Goal: Transaction & Acquisition: Purchase product/service

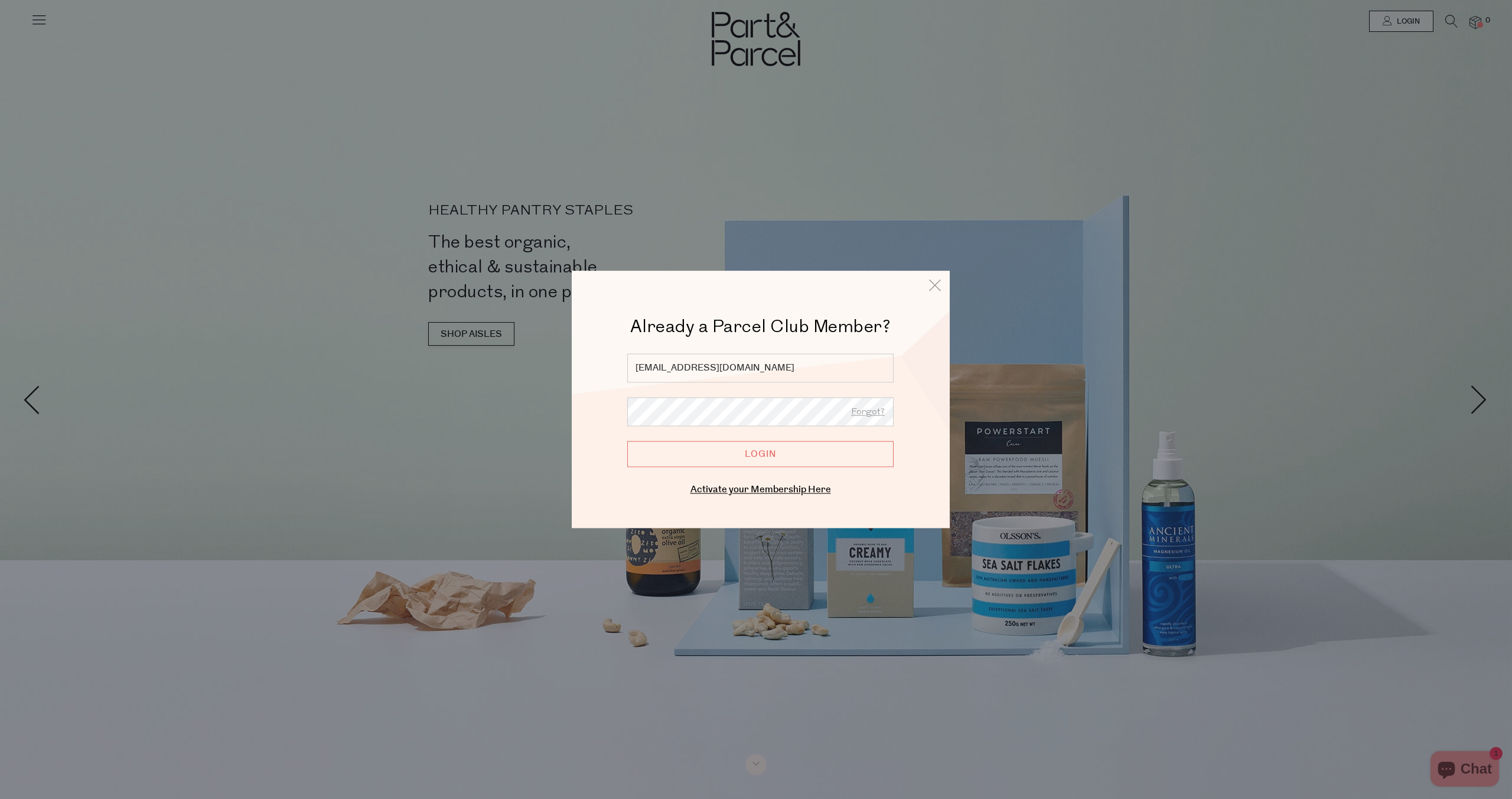
click at [627, 441] on input "Login" at bounding box center [760, 454] width 266 height 26
click at [845, 452] on input "Login" at bounding box center [760, 454] width 266 height 26
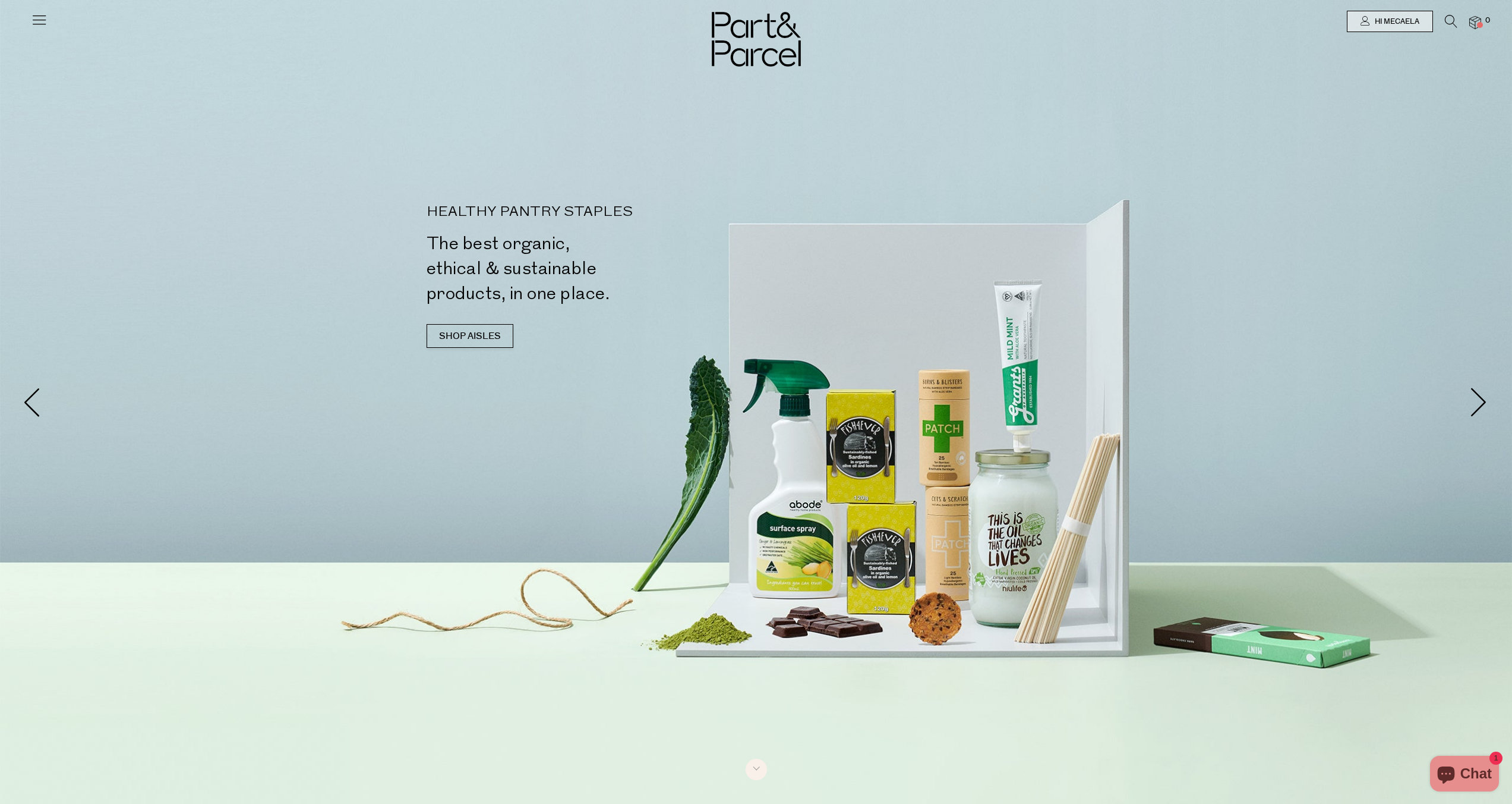
click at [25, 35] on div at bounding box center [756, 21] width 1512 height 43
click at [43, 20] on icon at bounding box center [39, 19] width 16 height 16
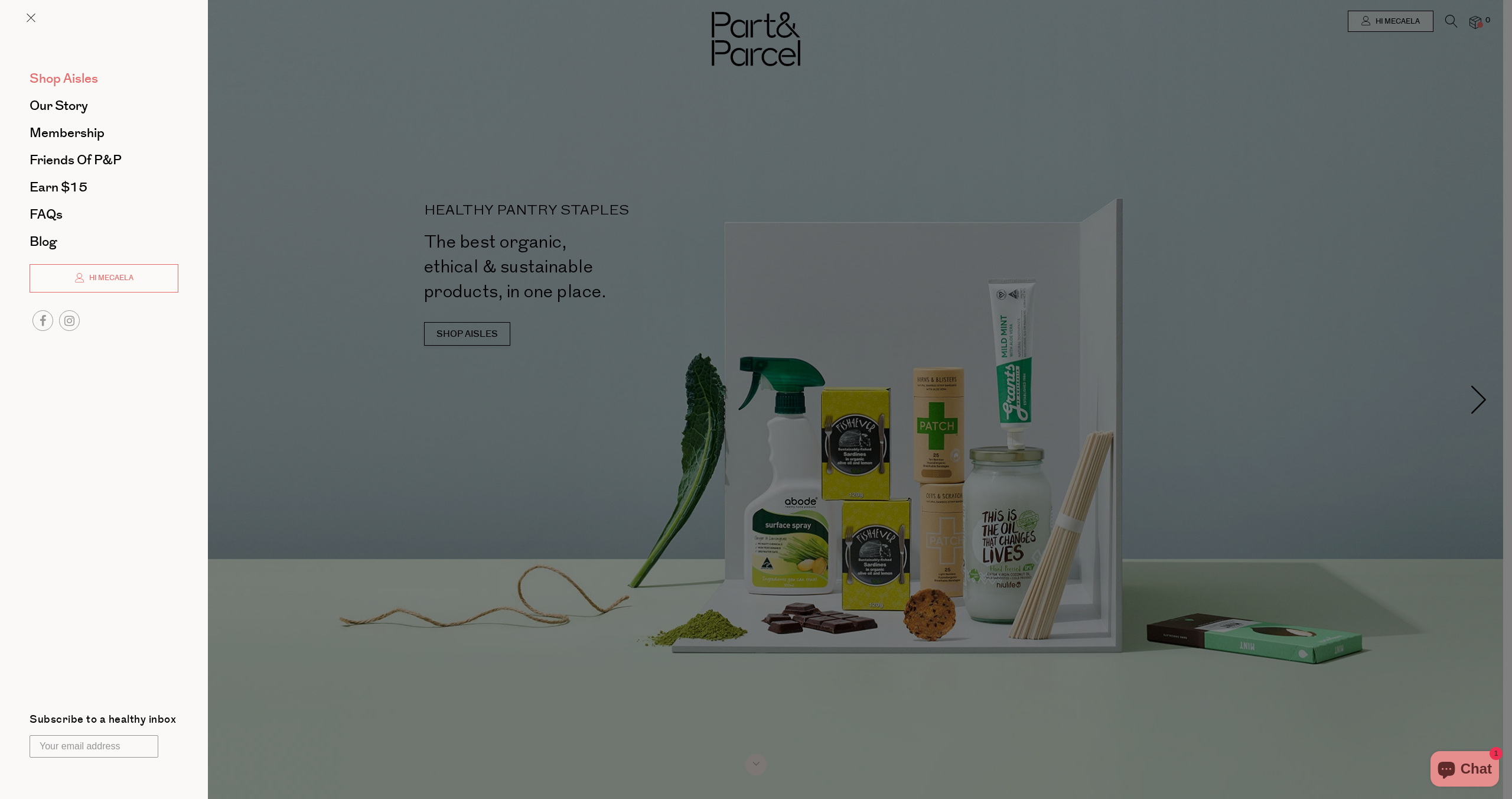
click at [61, 82] on span "Shop Aisles" at bounding box center [63, 78] width 68 height 19
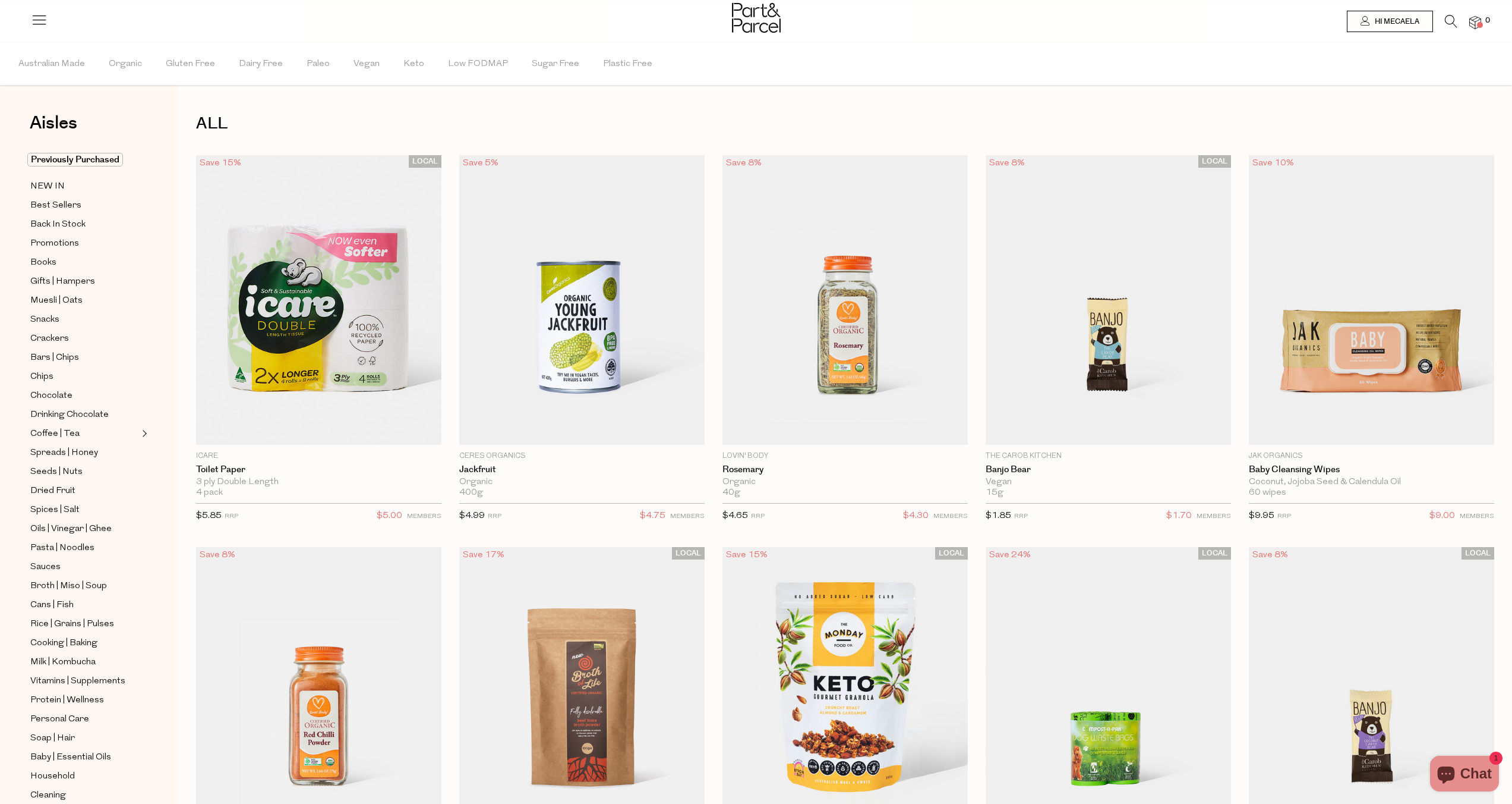
click at [1458, 26] on li "0" at bounding box center [1469, 23] width 24 height 16
click at [1454, 22] on icon at bounding box center [1451, 22] width 12 height 13
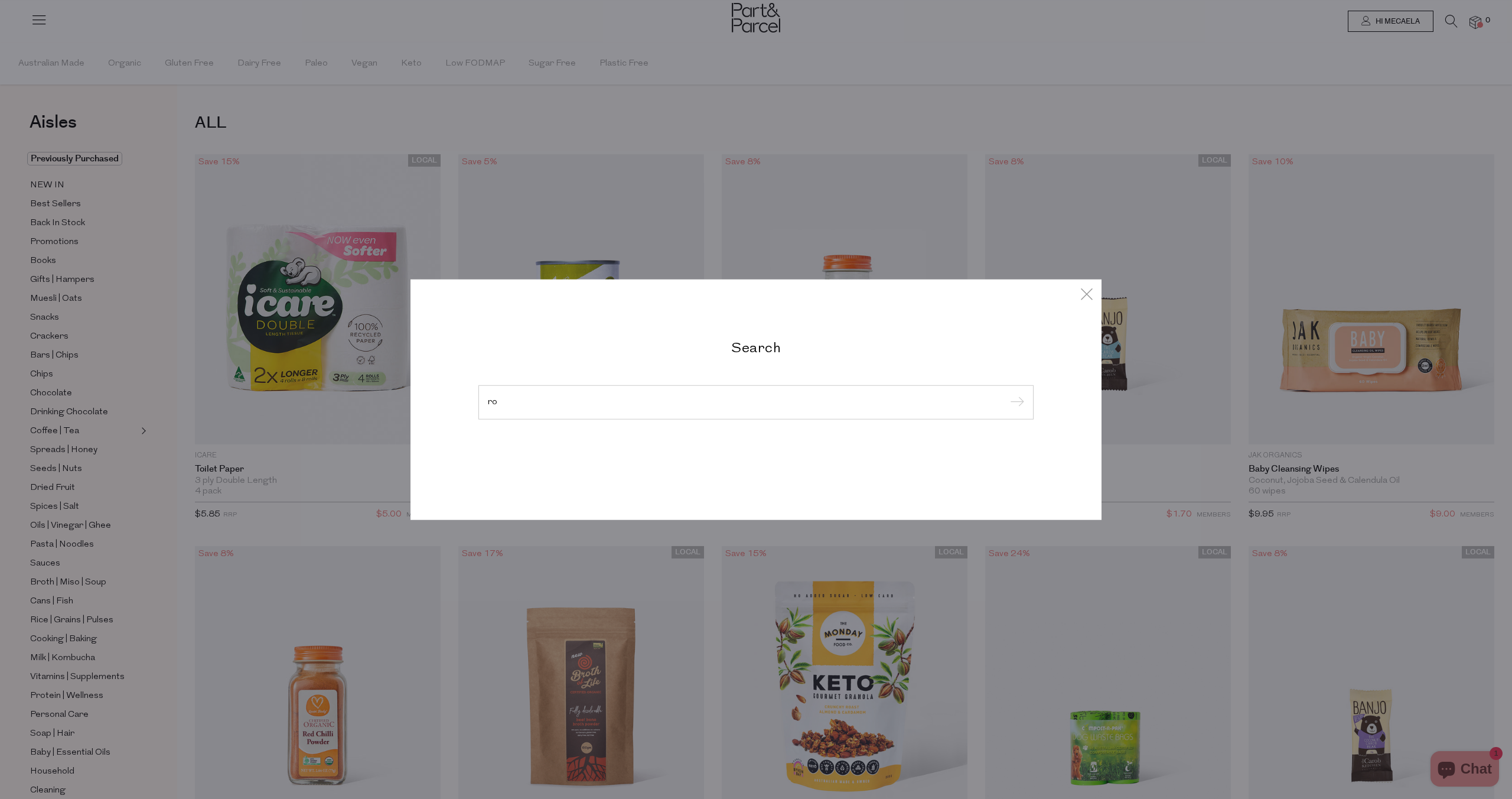
type input "r"
type input "brown rice paper"
click at [1006, 394] on input "submit" at bounding box center [1015, 403] width 18 height 18
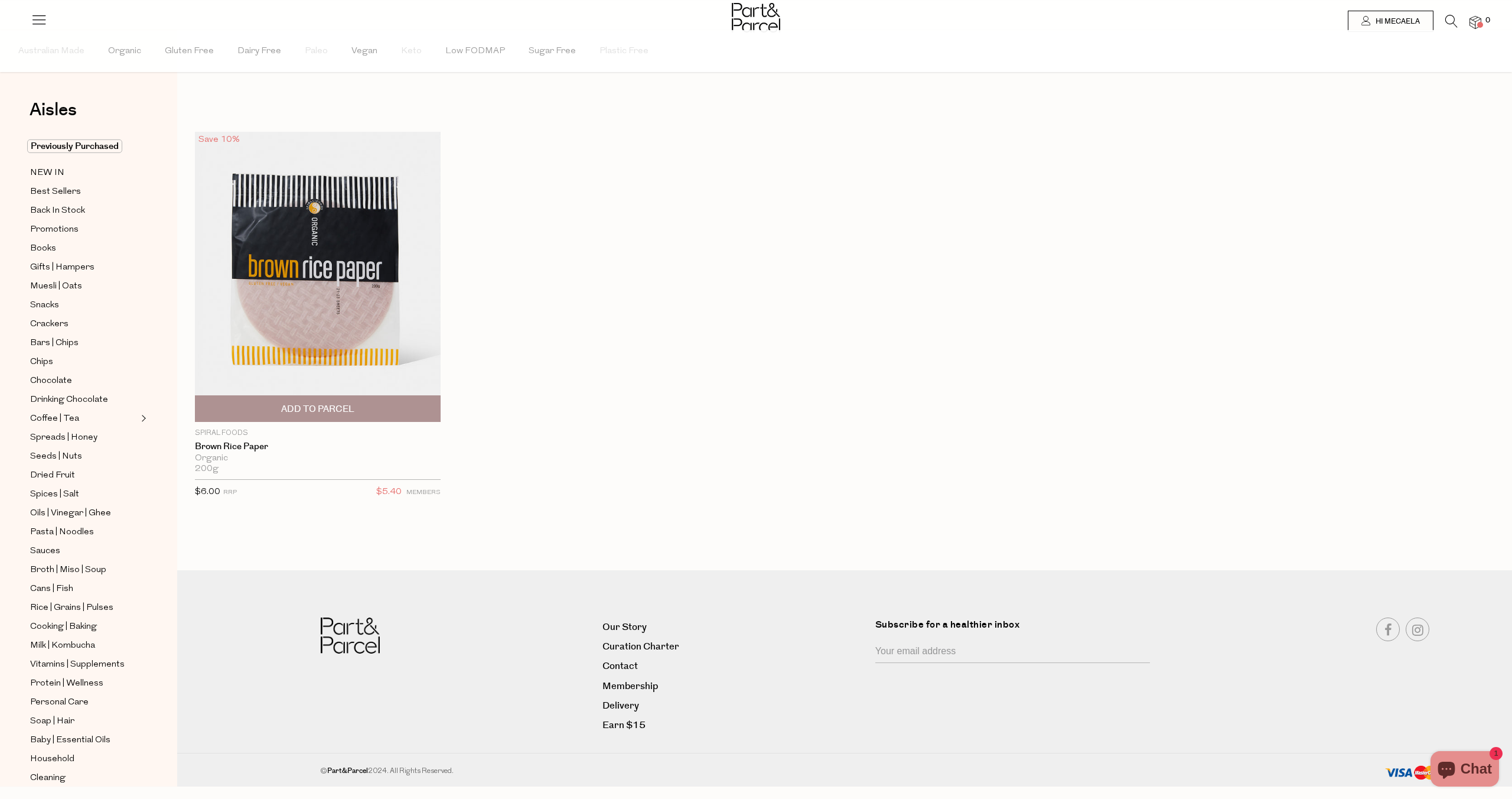
click at [332, 414] on span "Add To Parcel" at bounding box center [318, 409] width 73 height 12
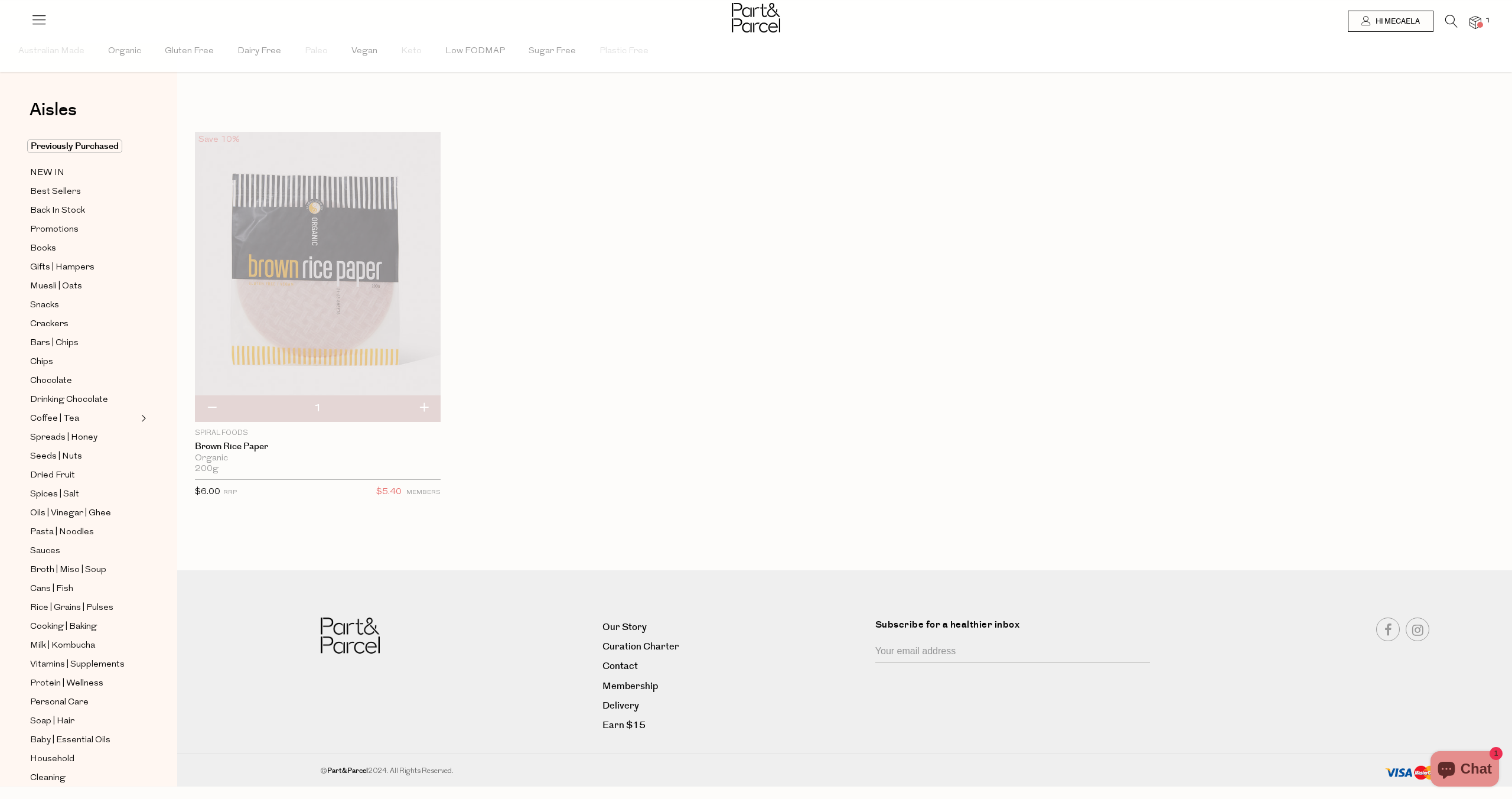
click at [1454, 22] on icon at bounding box center [1451, 22] width 12 height 13
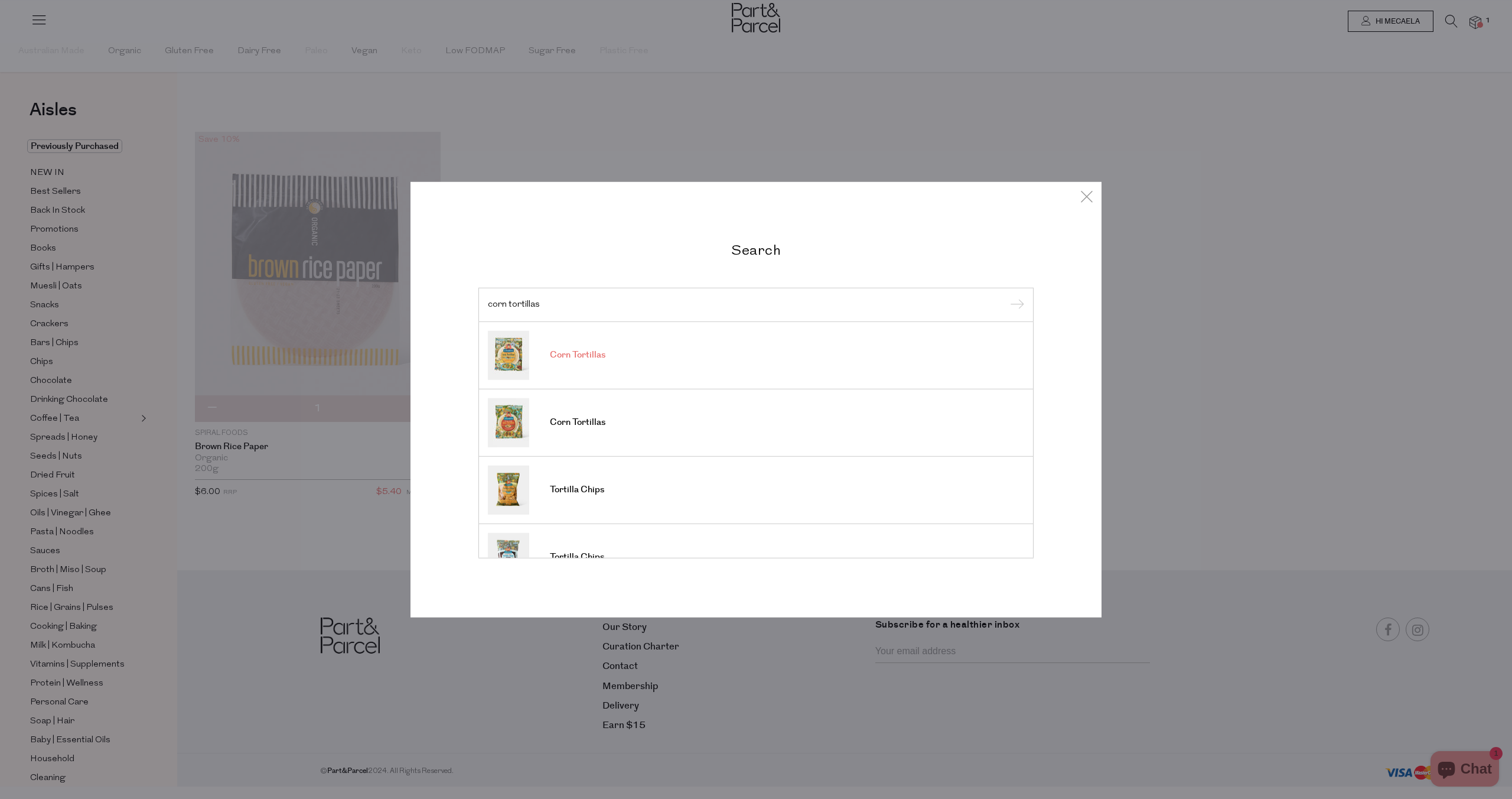
type input "corn tortillas"
click at [614, 353] on link "Corn Tortillas" at bounding box center [756, 355] width 536 height 49
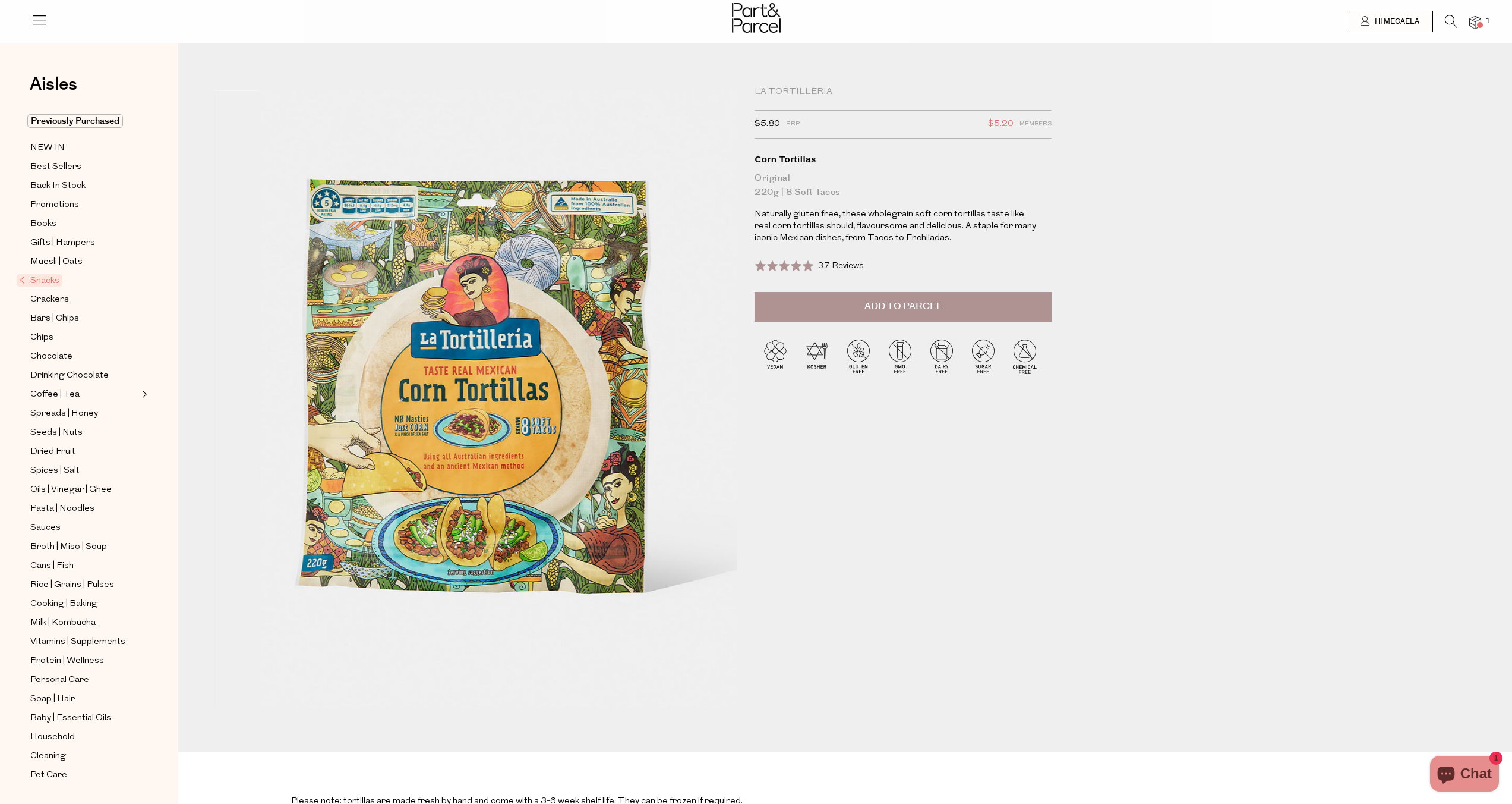
click at [811, 312] on button "Add to Parcel" at bounding box center [902, 306] width 297 height 30
click at [1448, 20] on icon at bounding box center [1451, 22] width 12 height 13
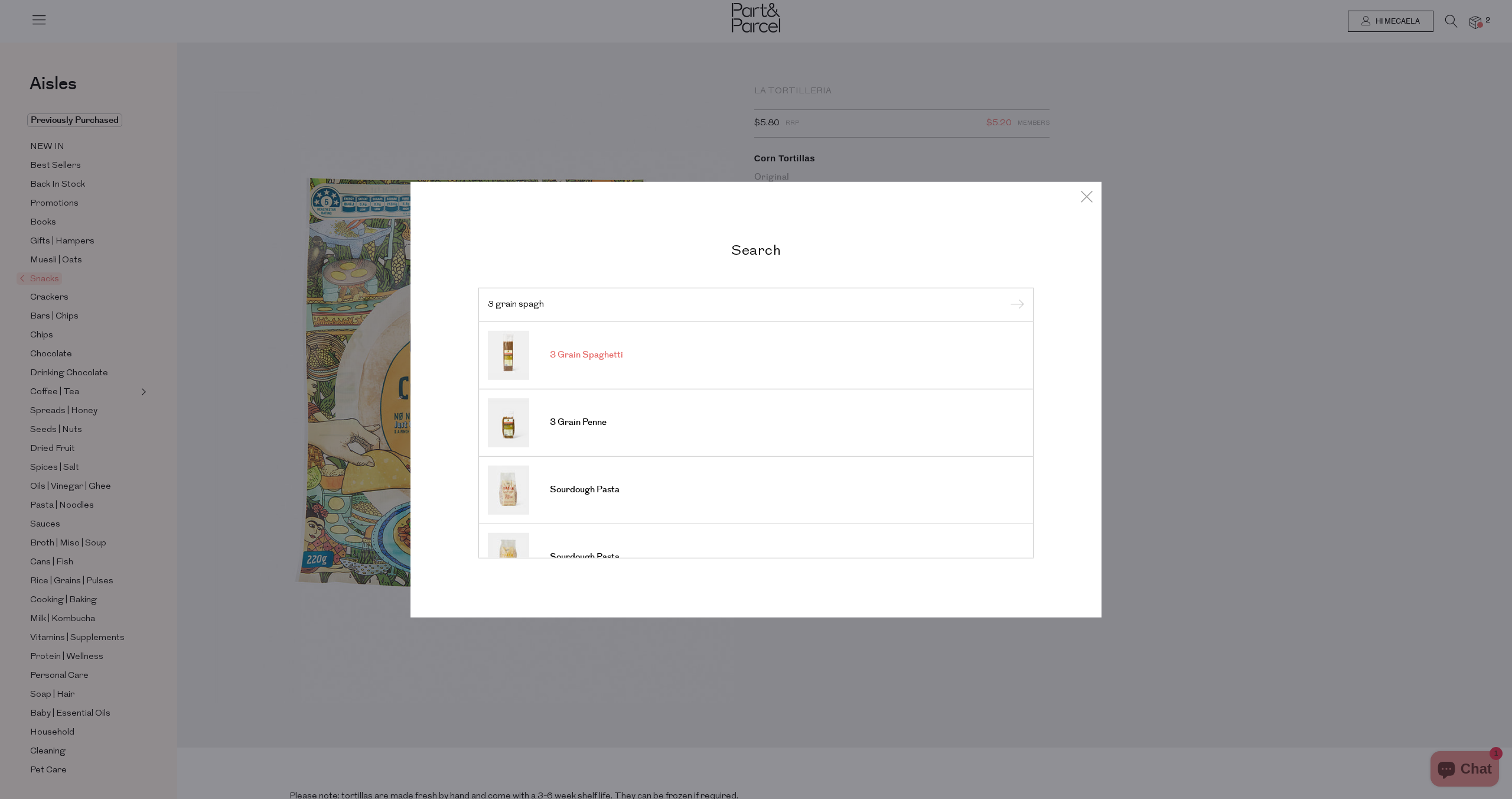
type input "3 grain spagh"
click at [616, 358] on span "3 Grain Spaghetti" at bounding box center [586, 355] width 73 height 12
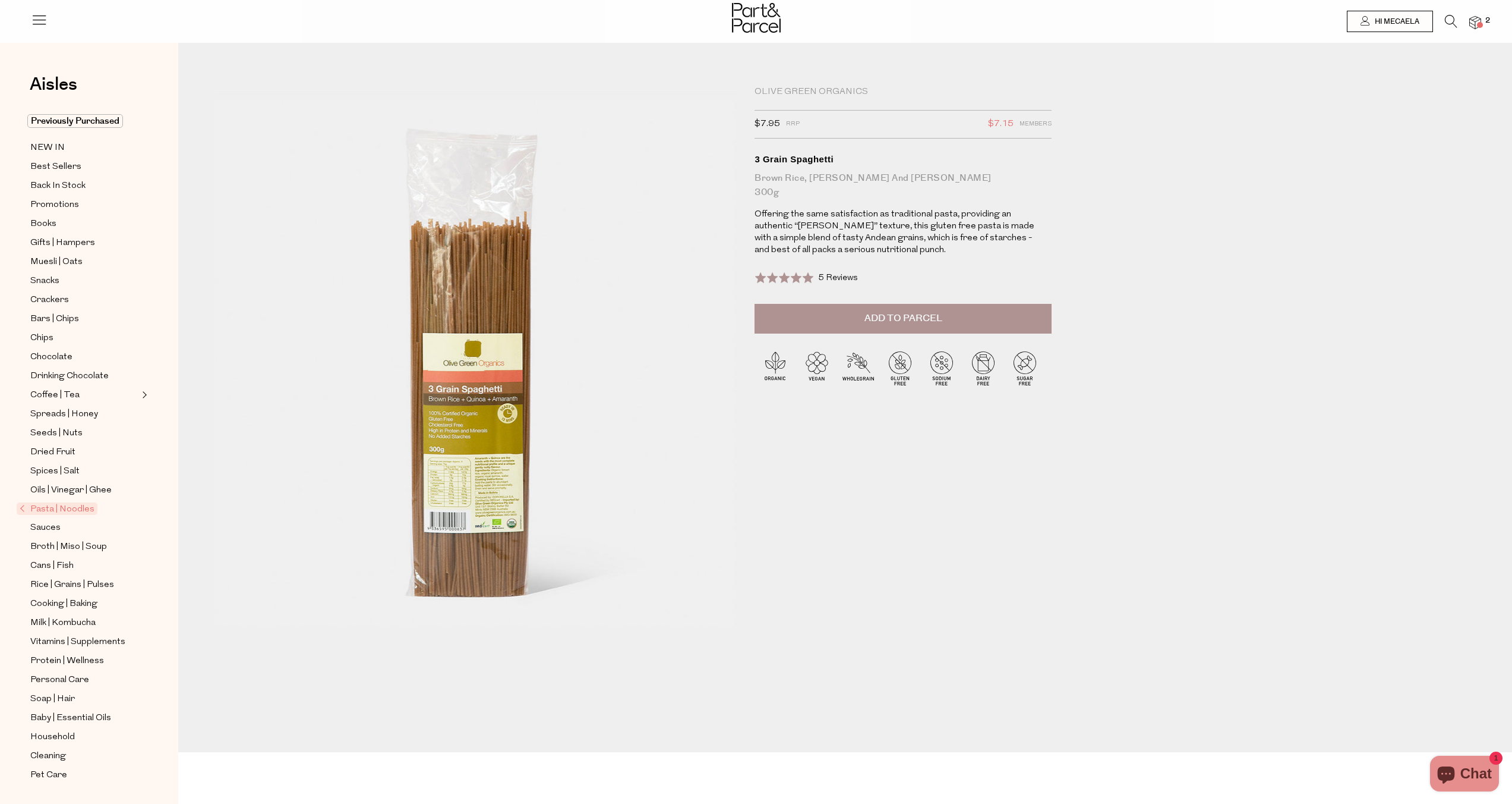
click at [871, 324] on span "Add to Parcel" at bounding box center [903, 318] width 78 height 14
click at [1446, 22] on icon at bounding box center [1451, 22] width 12 height 13
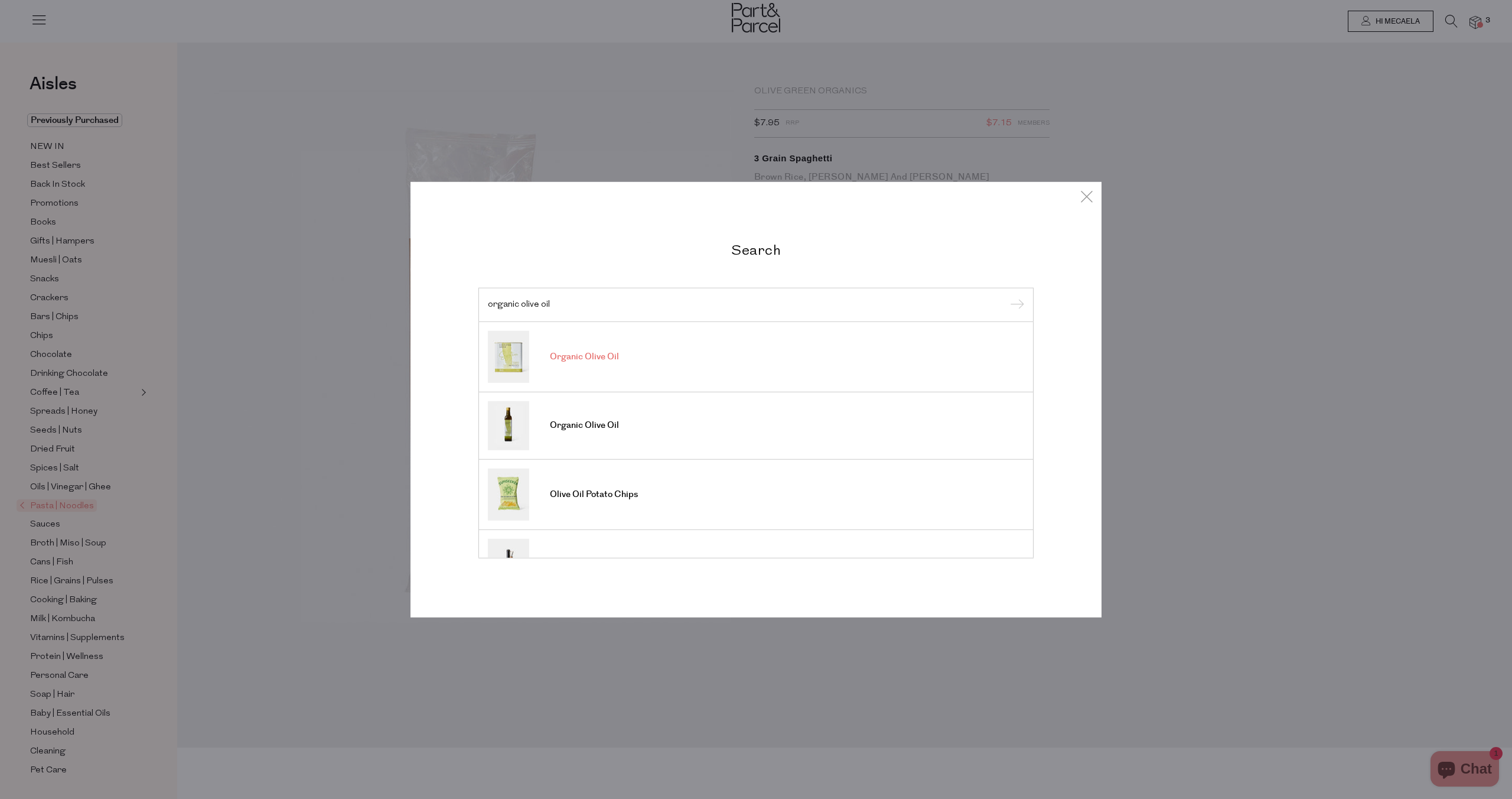
type input "organic olive oil"
click at [610, 362] on link "Organic Olive Oil" at bounding box center [756, 356] width 536 height 52
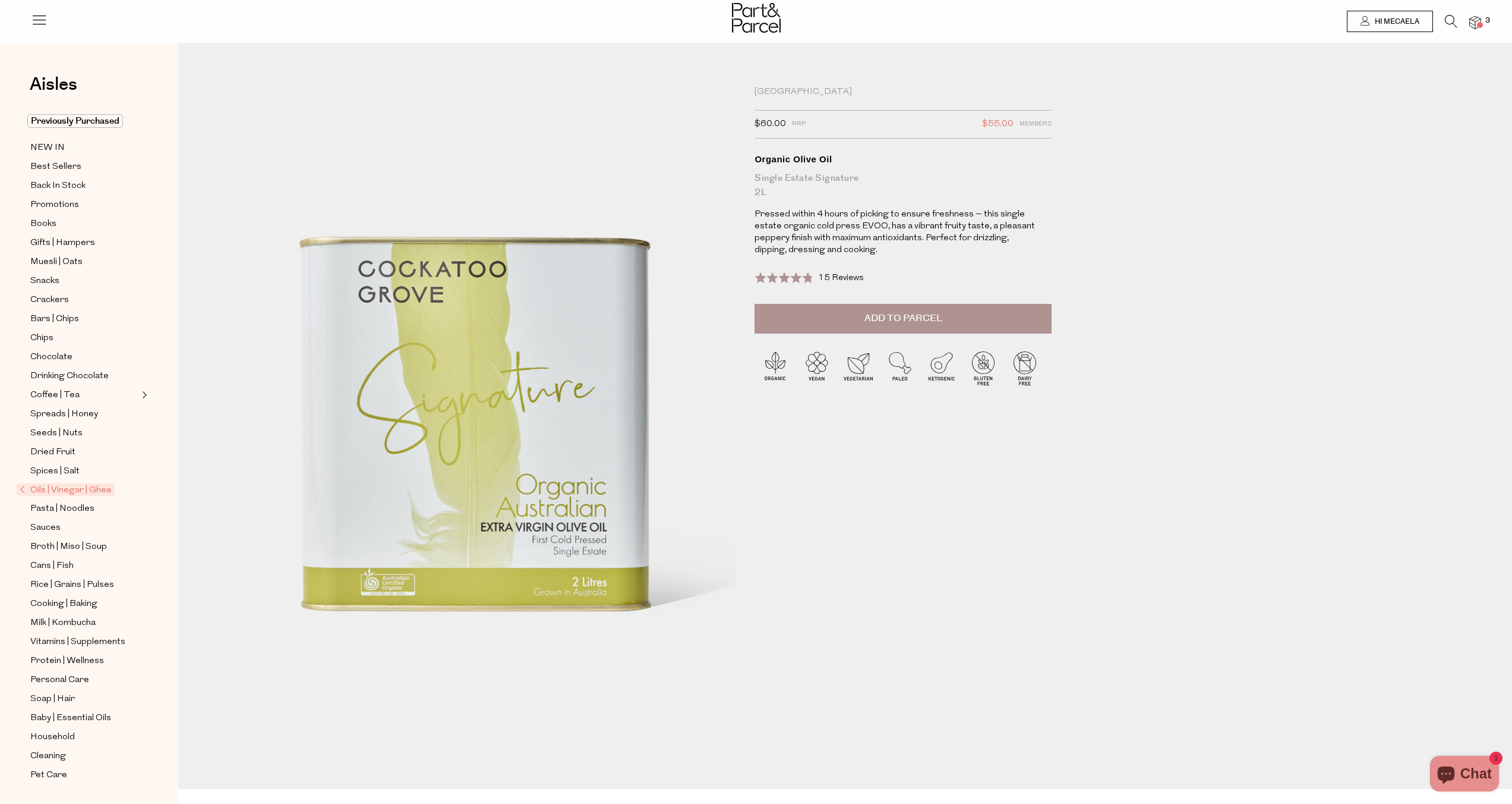
click at [921, 321] on span "Add to Parcel" at bounding box center [903, 318] width 78 height 14
click at [1447, 21] on icon at bounding box center [1451, 22] width 12 height 13
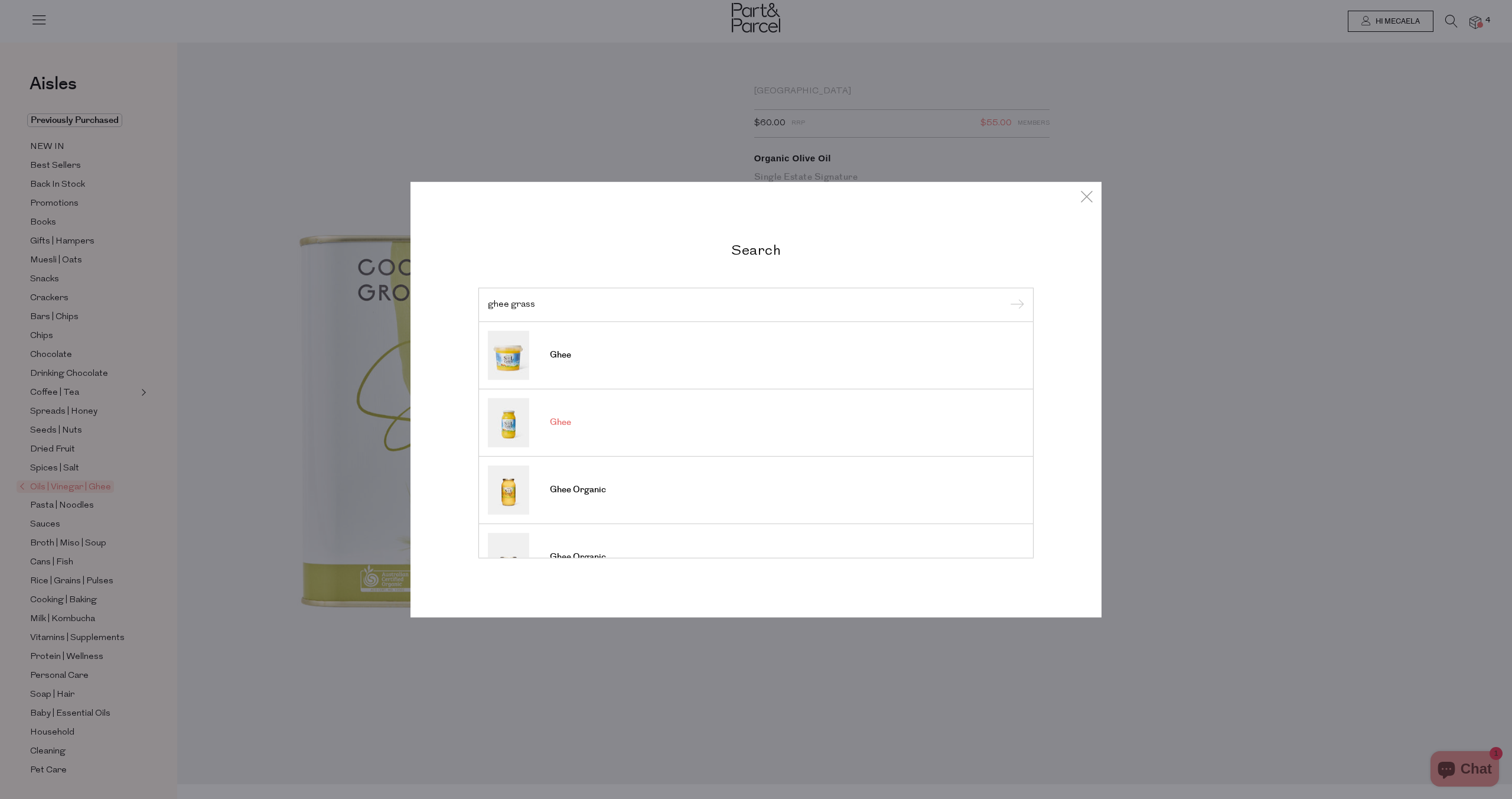
scroll to position [3, 0]
type input "ghee grass"
click at [564, 419] on span "Ghee" at bounding box center [560, 420] width 21 height 12
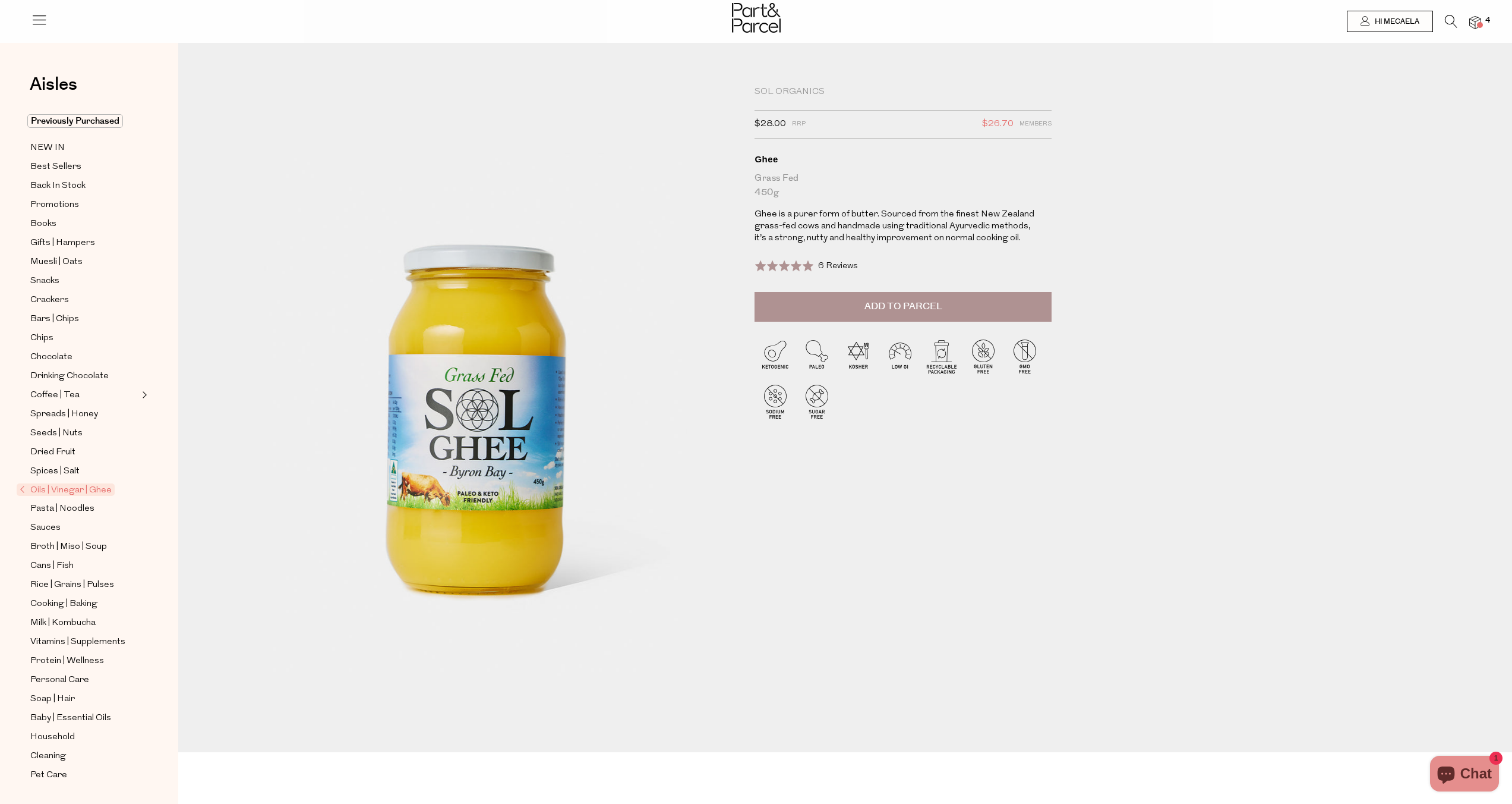
click at [840, 309] on button "Add to Parcel" at bounding box center [902, 306] width 297 height 30
click at [1458, 25] on li "4" at bounding box center [1469, 23] width 24 height 16
click at [1451, 20] on icon at bounding box center [1451, 22] width 12 height 13
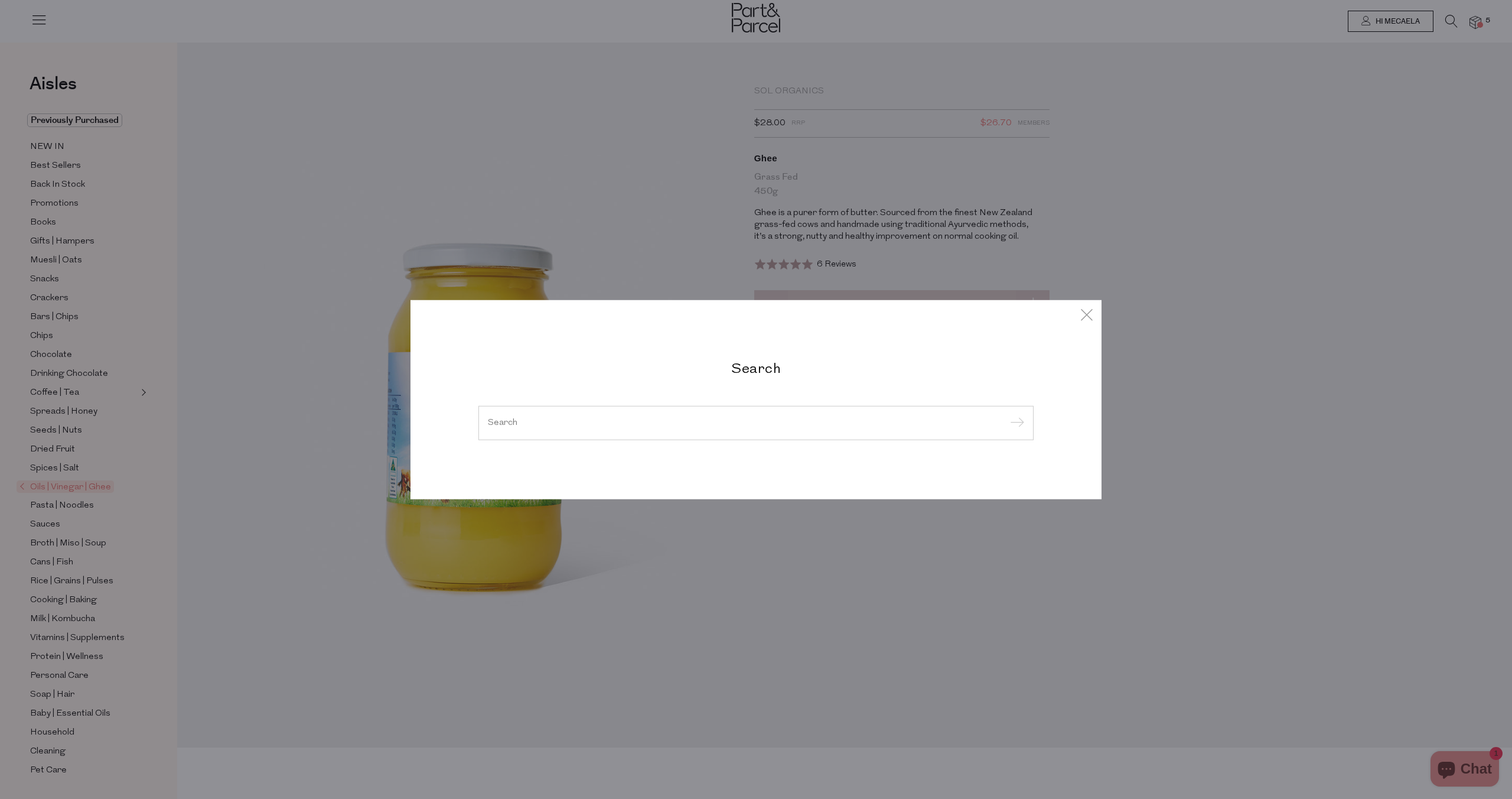
click at [655, 418] on input "search" at bounding box center [756, 423] width 536 height 9
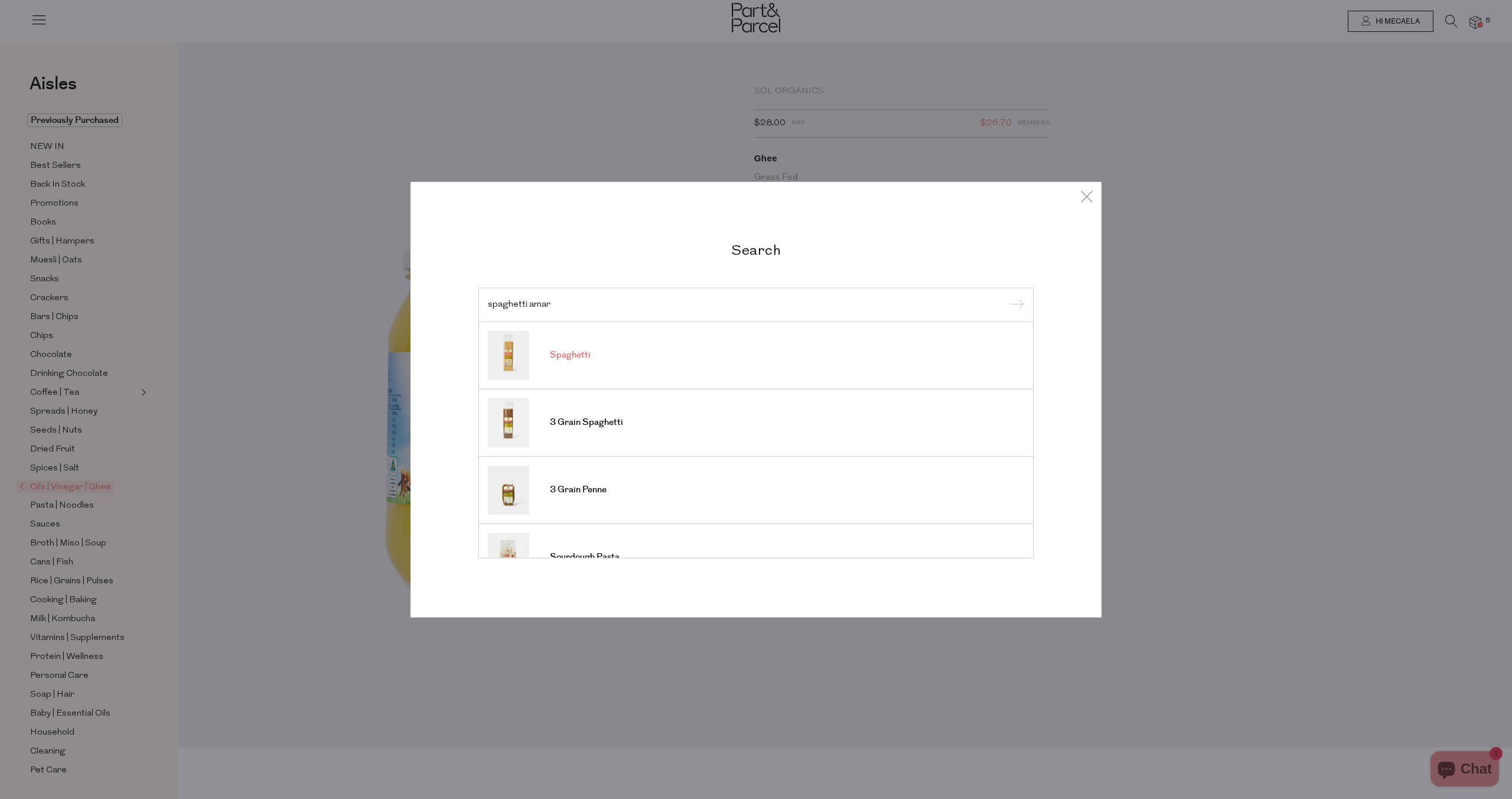
type input "spaghetti amar"
click at [616, 356] on link "Spaghetti" at bounding box center [756, 355] width 536 height 49
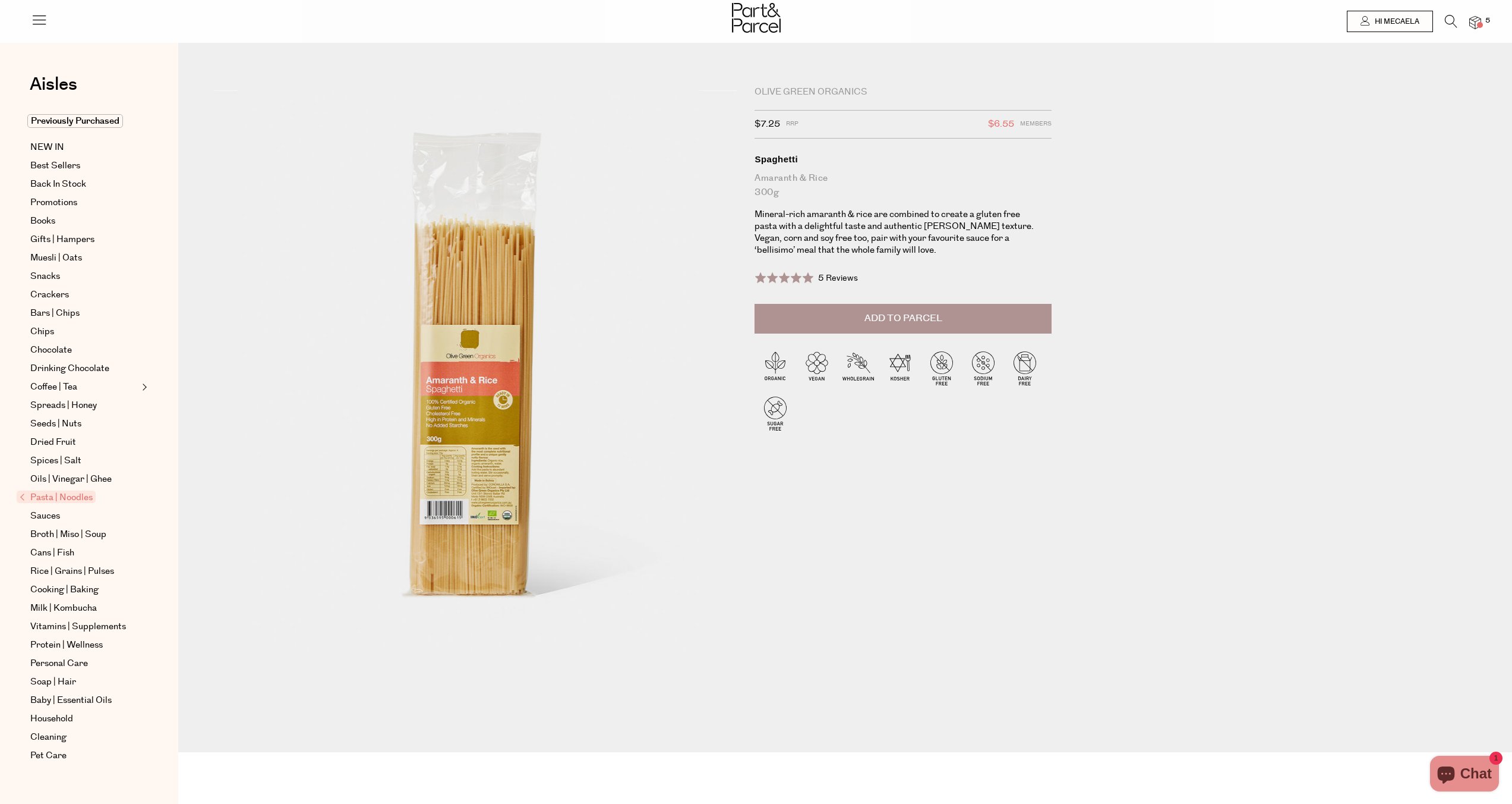
click at [802, 317] on button "Add to Parcel" at bounding box center [902, 318] width 297 height 30
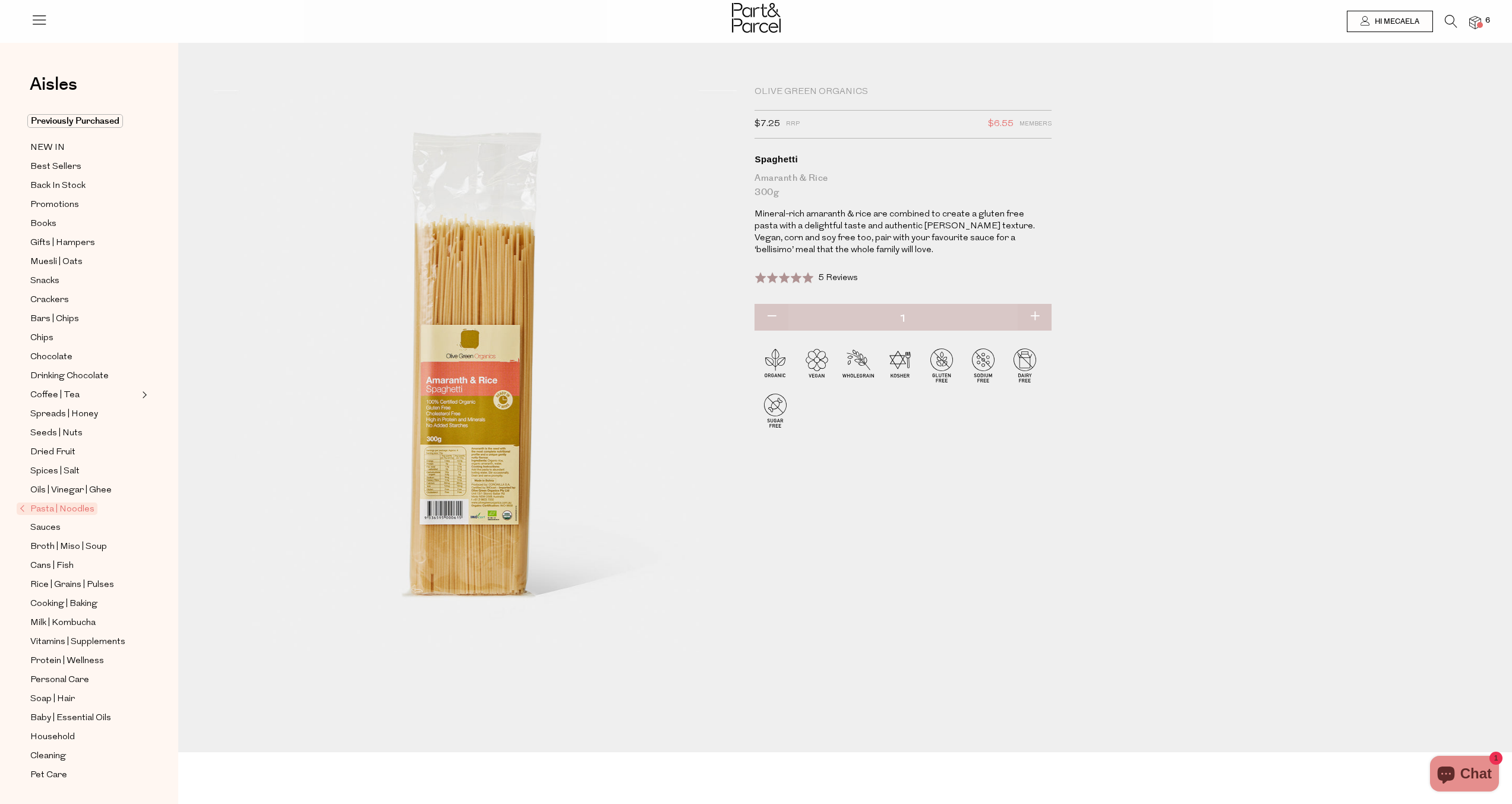
click at [1454, 15] on icon at bounding box center [1451, 22] width 12 height 13
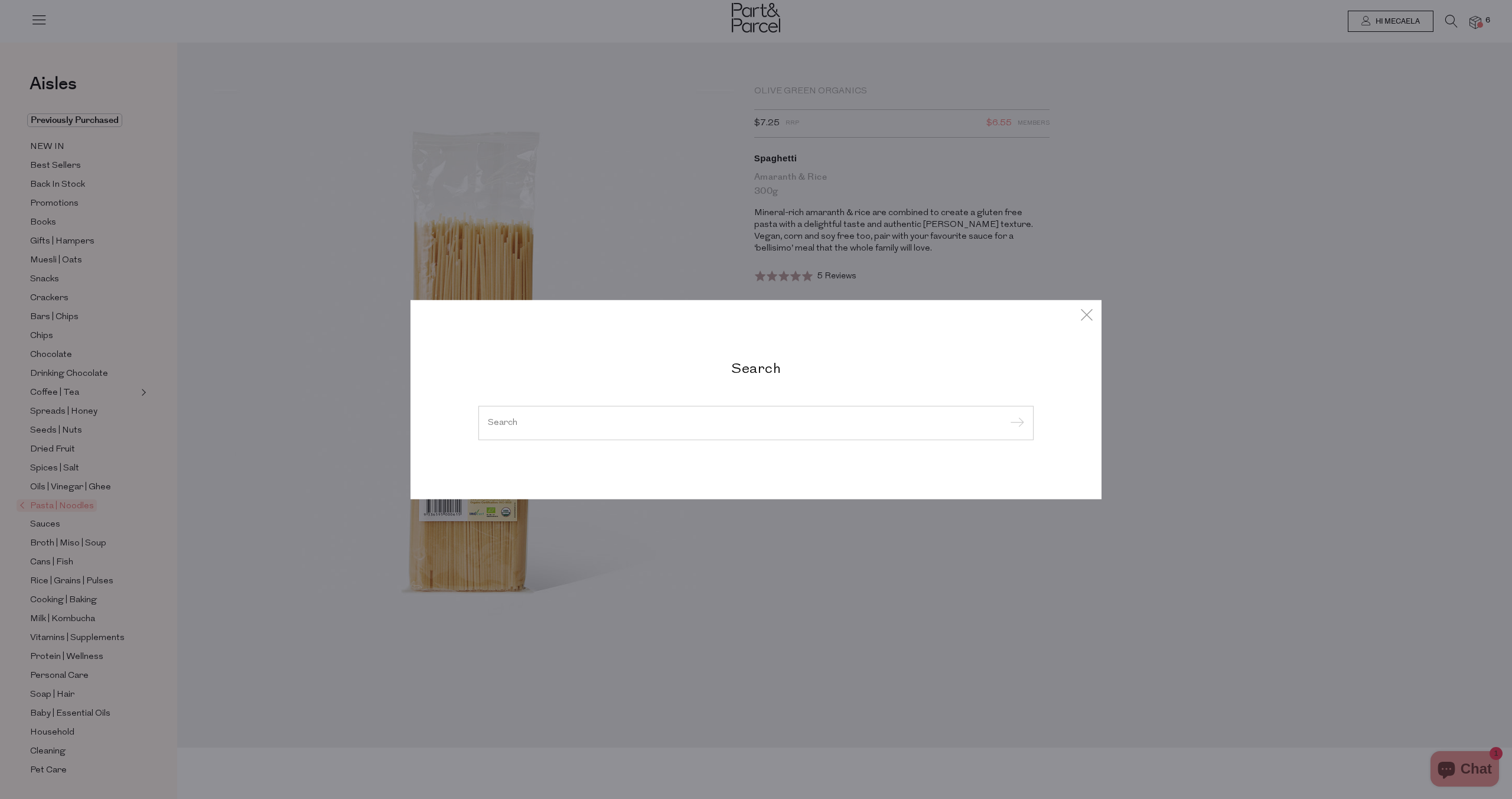
click at [557, 416] on div at bounding box center [756, 423] width 555 height 35
click at [556, 419] on input "search" at bounding box center [756, 423] width 536 height 9
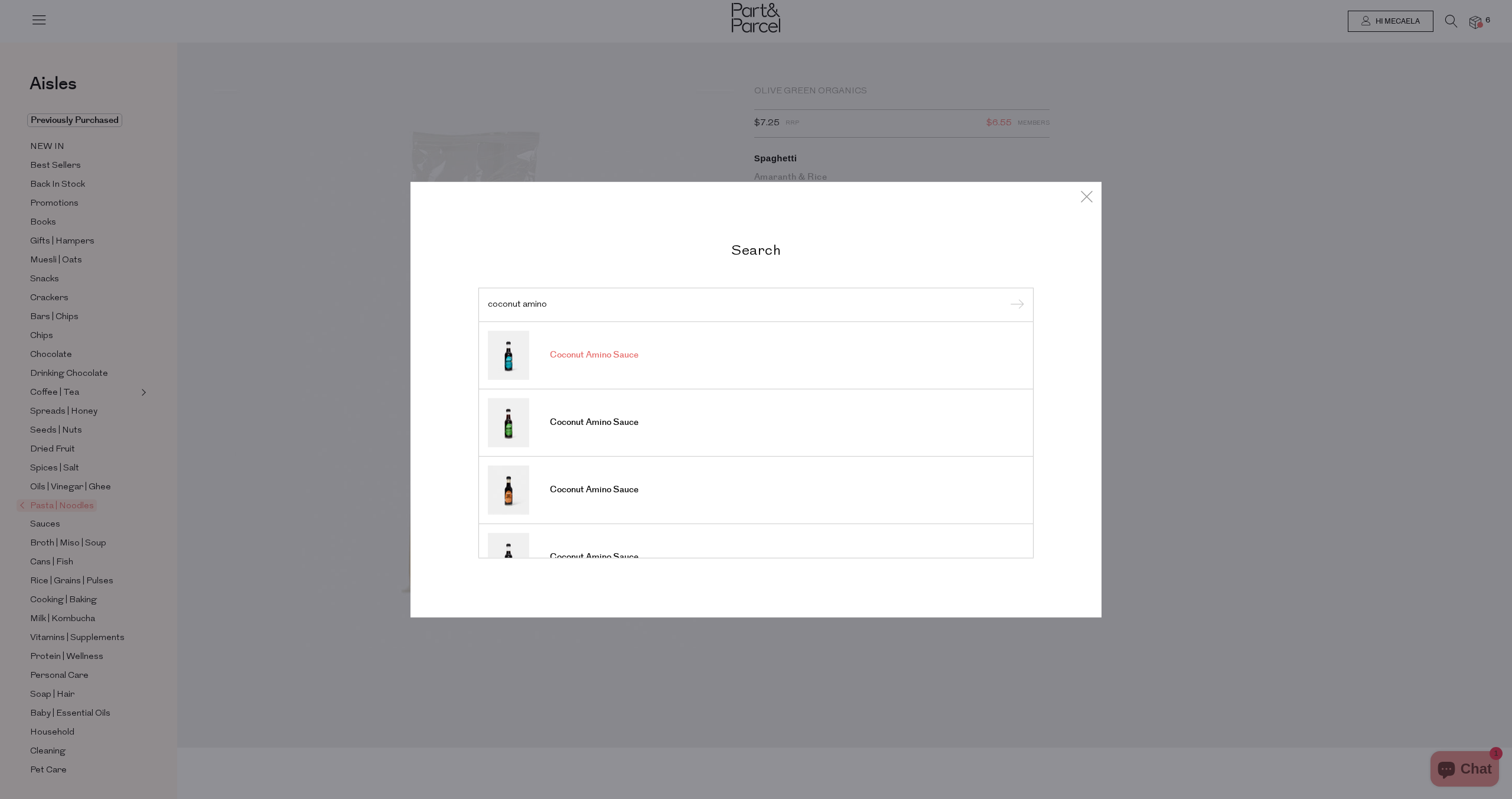
type input "coconut amino"
click at [603, 350] on span "Coconut Amino Sauce" at bounding box center [594, 355] width 89 height 12
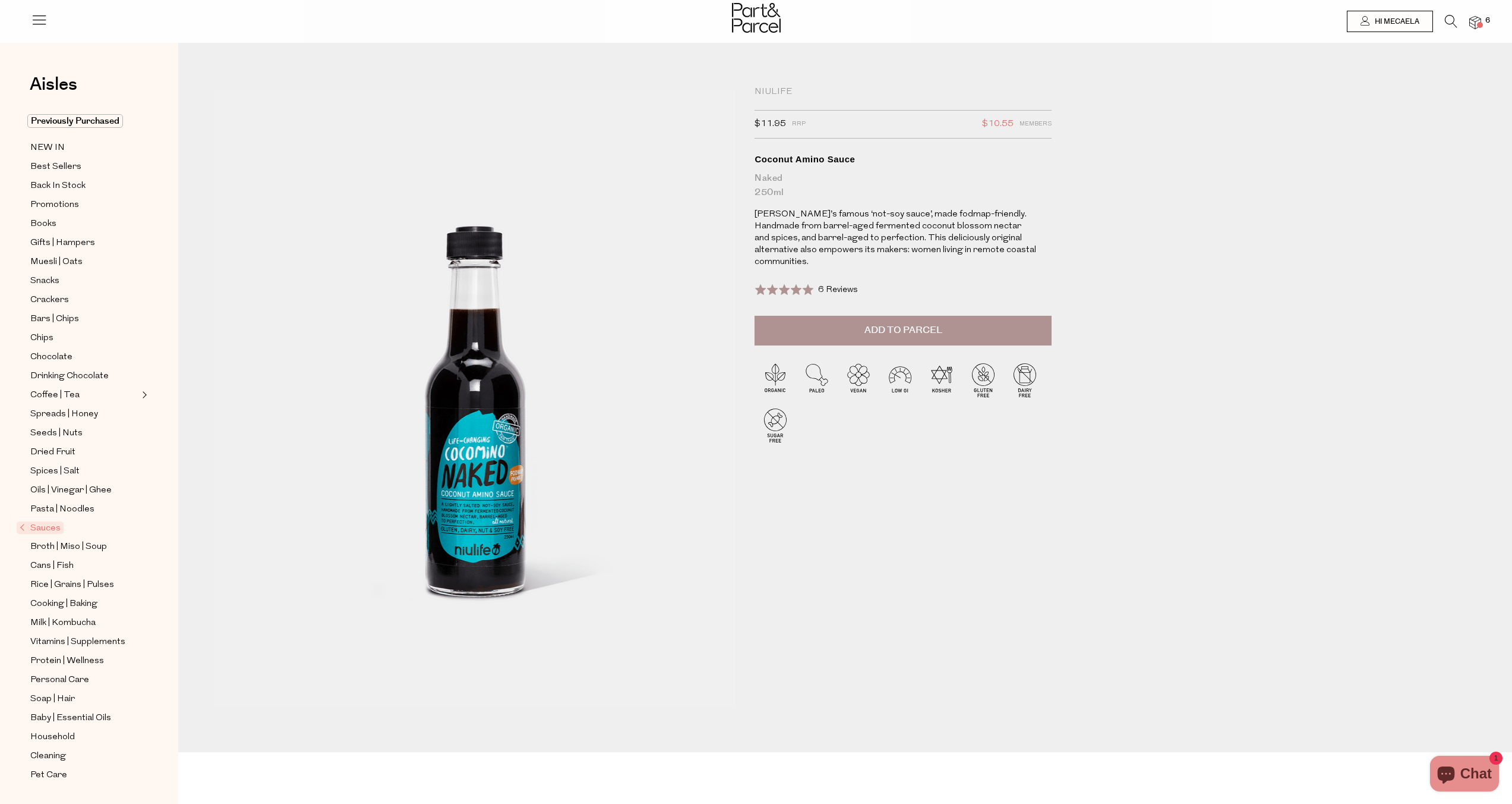
click at [837, 315] on button "Add to Parcel" at bounding box center [902, 330] width 297 height 30
click at [1445, 19] on icon at bounding box center [1451, 22] width 12 height 13
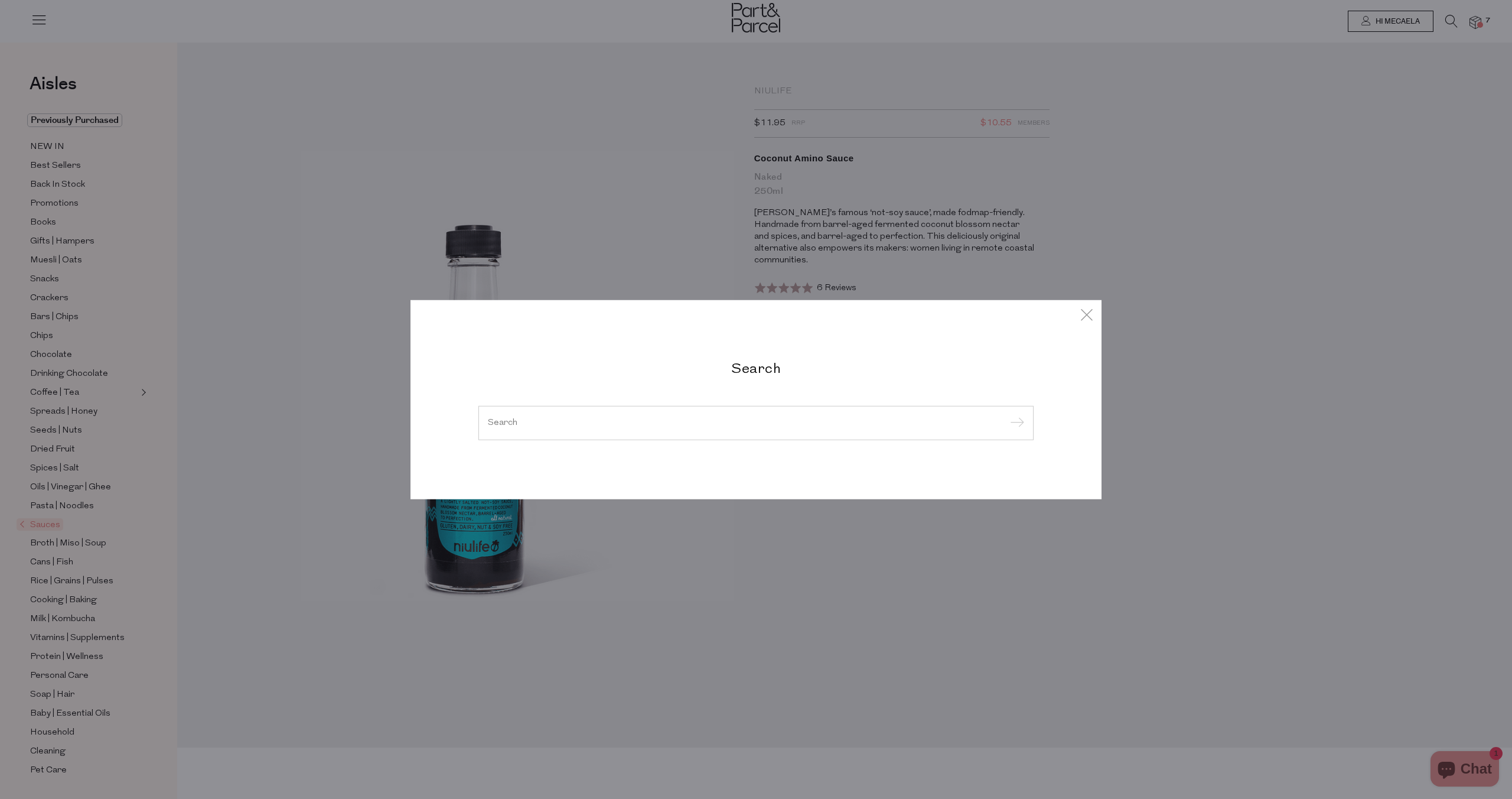
type input "y"
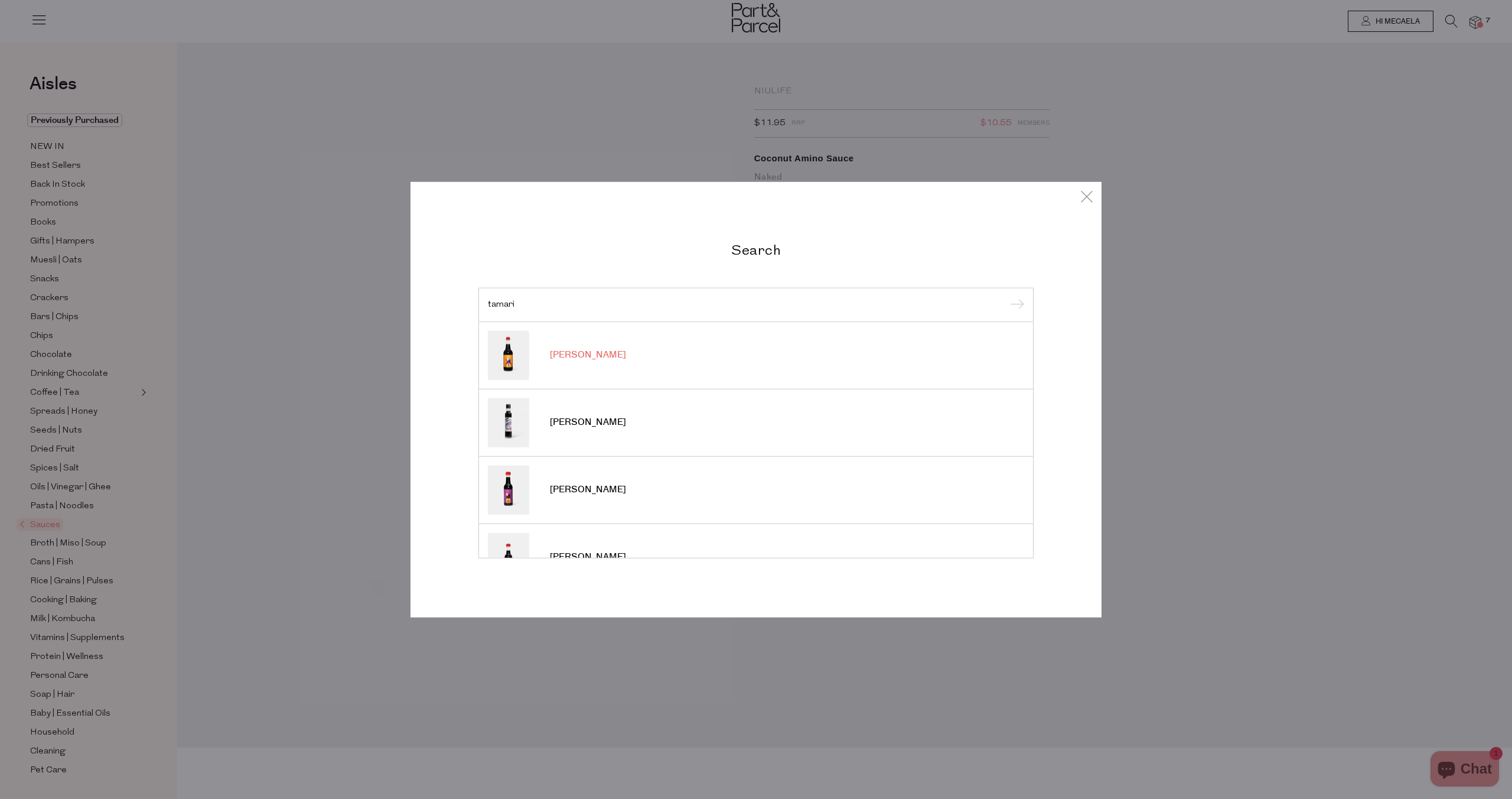
type input "tamari"
click at [587, 356] on link "[PERSON_NAME]" at bounding box center [756, 355] width 536 height 49
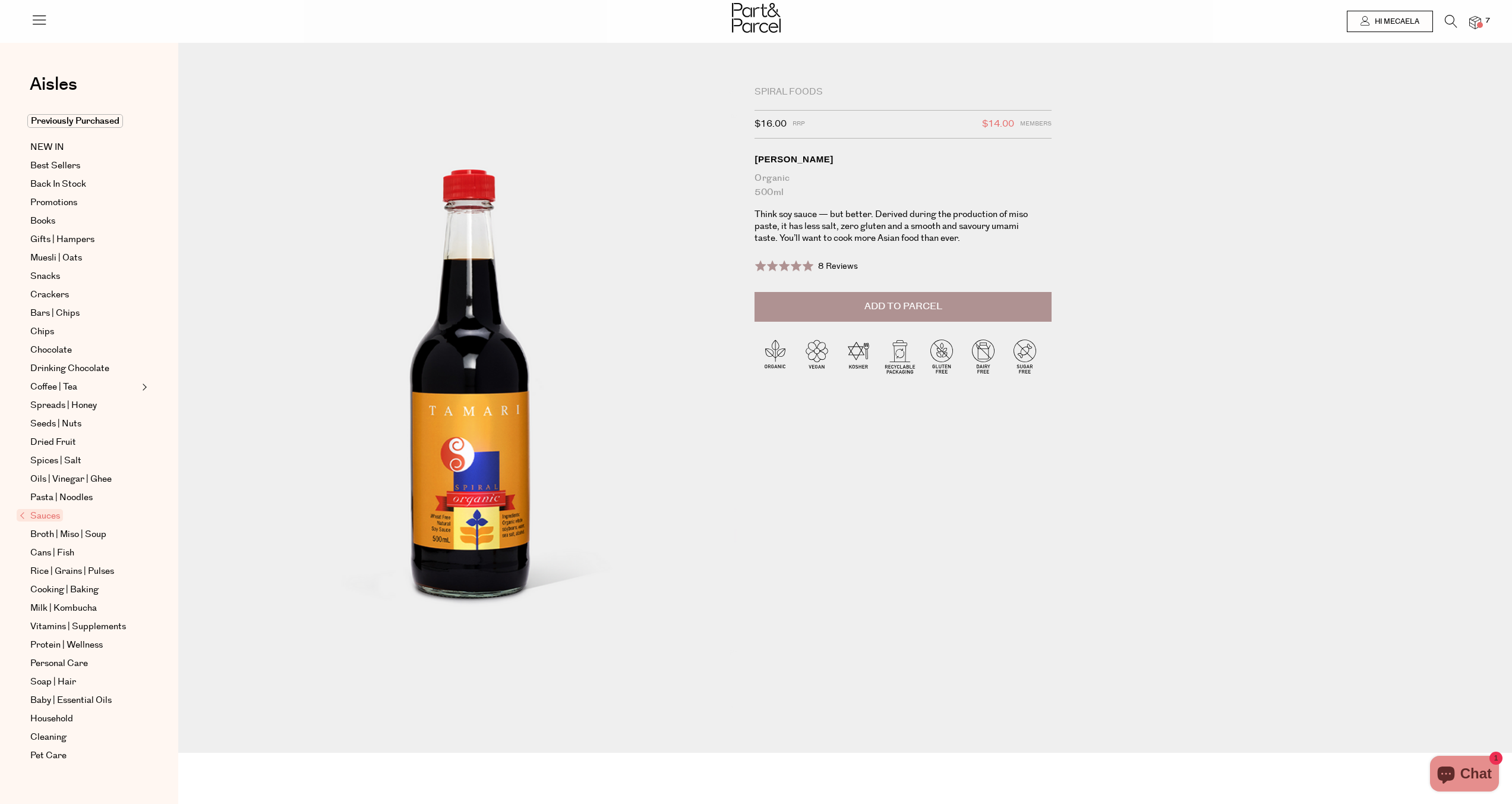
click at [823, 305] on button "Add to Parcel" at bounding box center [902, 306] width 297 height 30
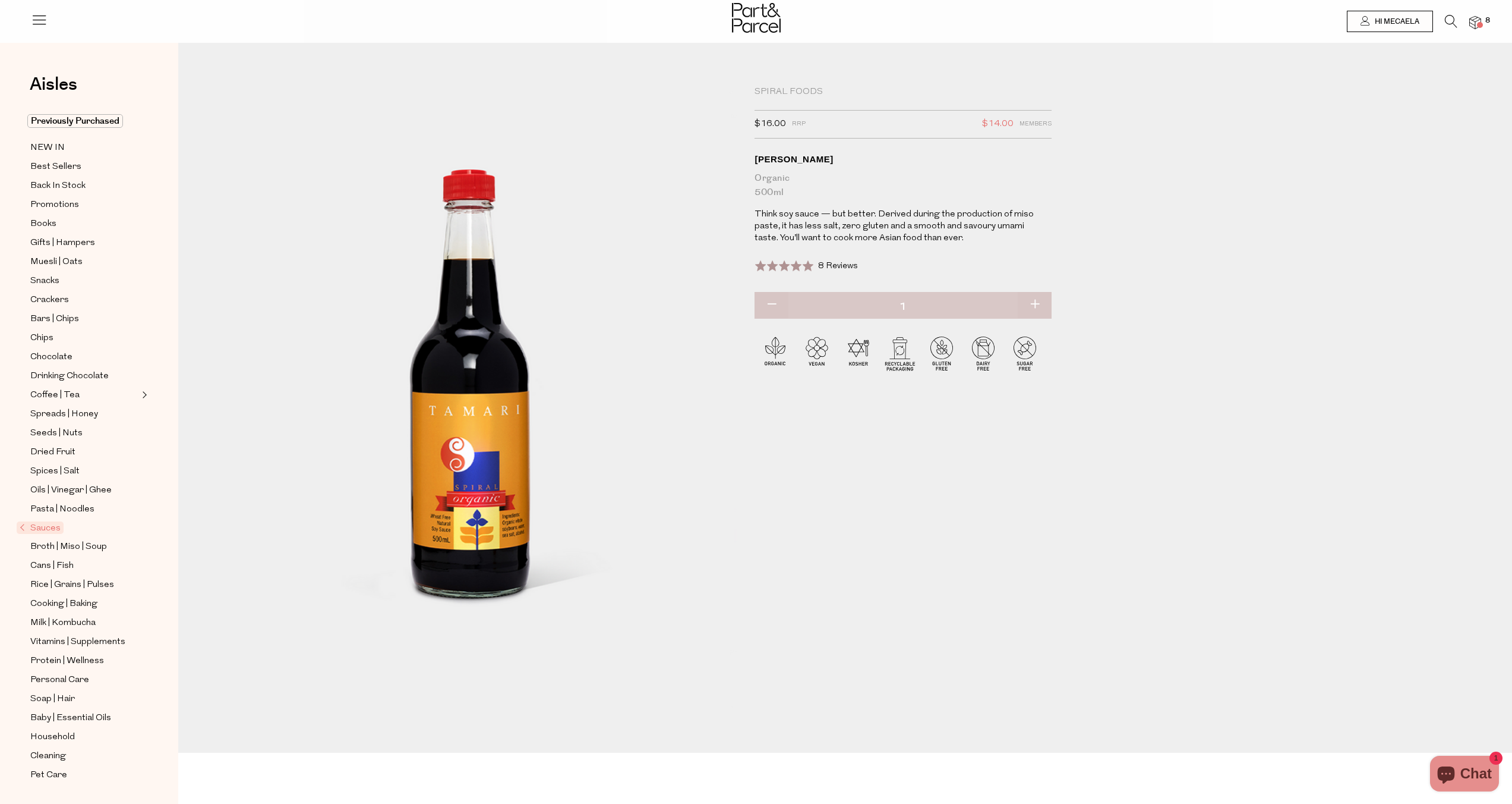
click at [1458, 16] on li "8" at bounding box center [1469, 23] width 24 height 16
click at [1453, 18] on icon at bounding box center [1451, 22] width 12 height 13
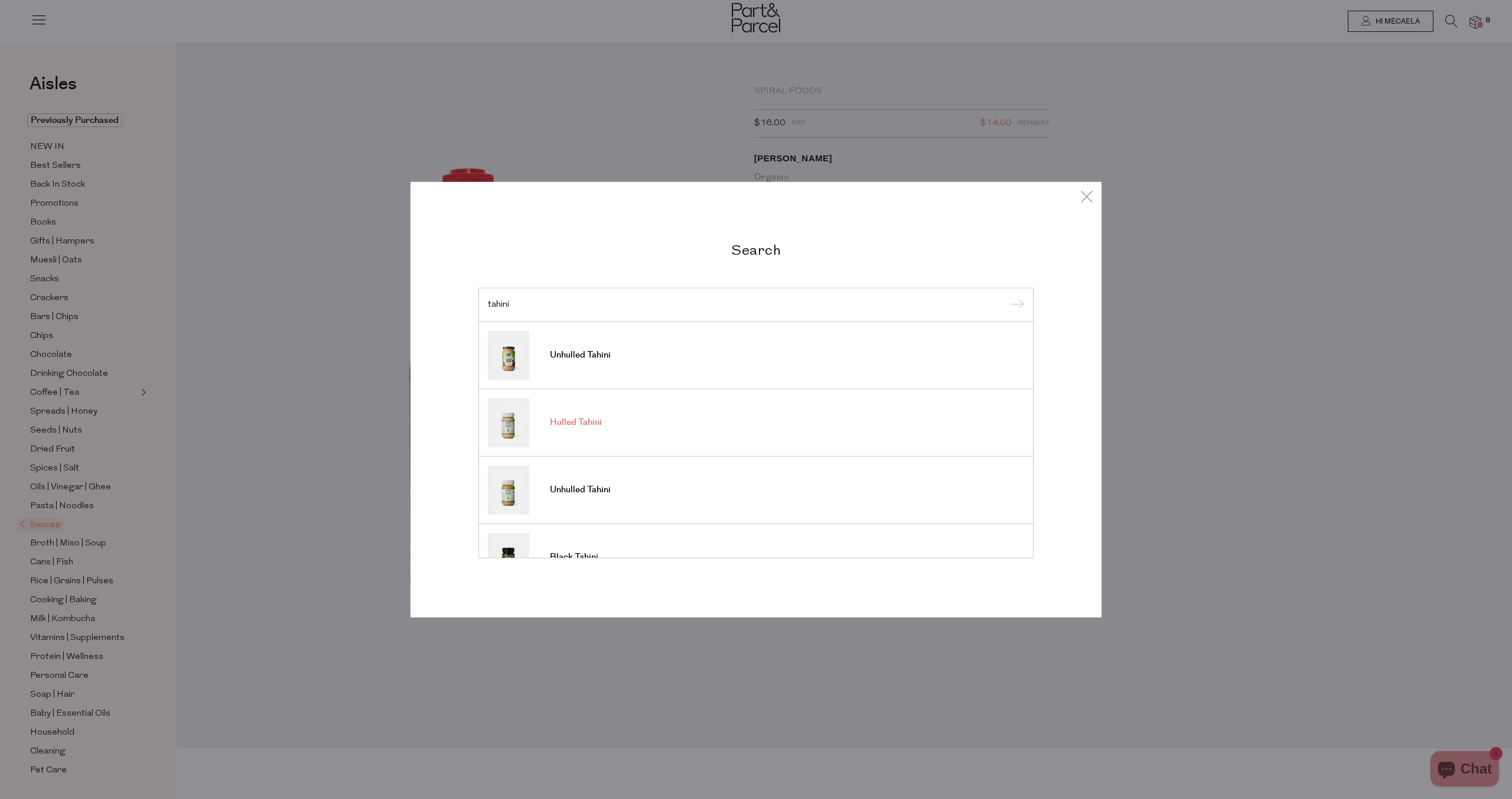
type input "tahini"
click at [592, 421] on span "Hulled Tahini" at bounding box center [576, 422] width 52 height 12
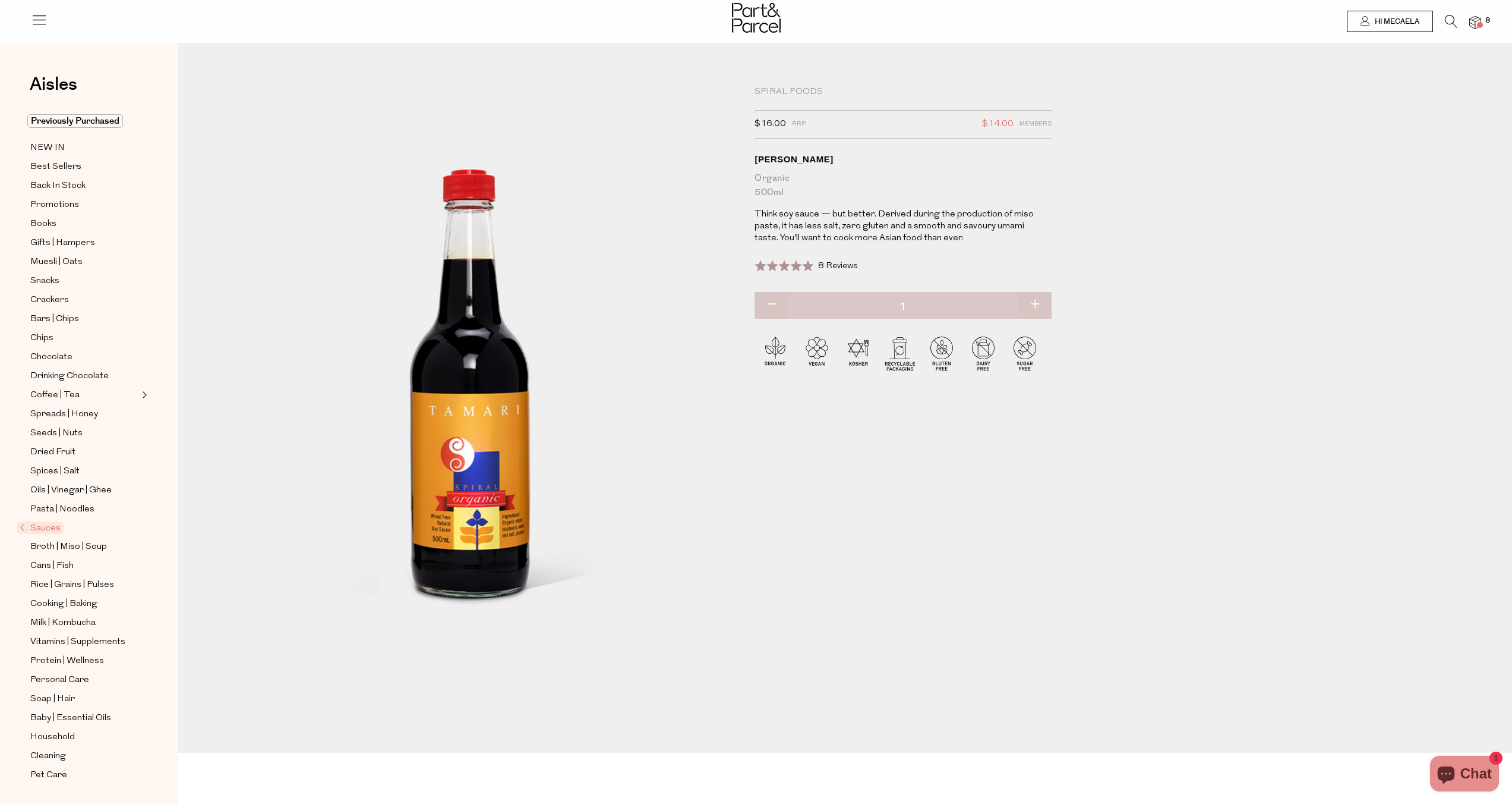
click at [1446, 20] on icon at bounding box center [1451, 22] width 12 height 13
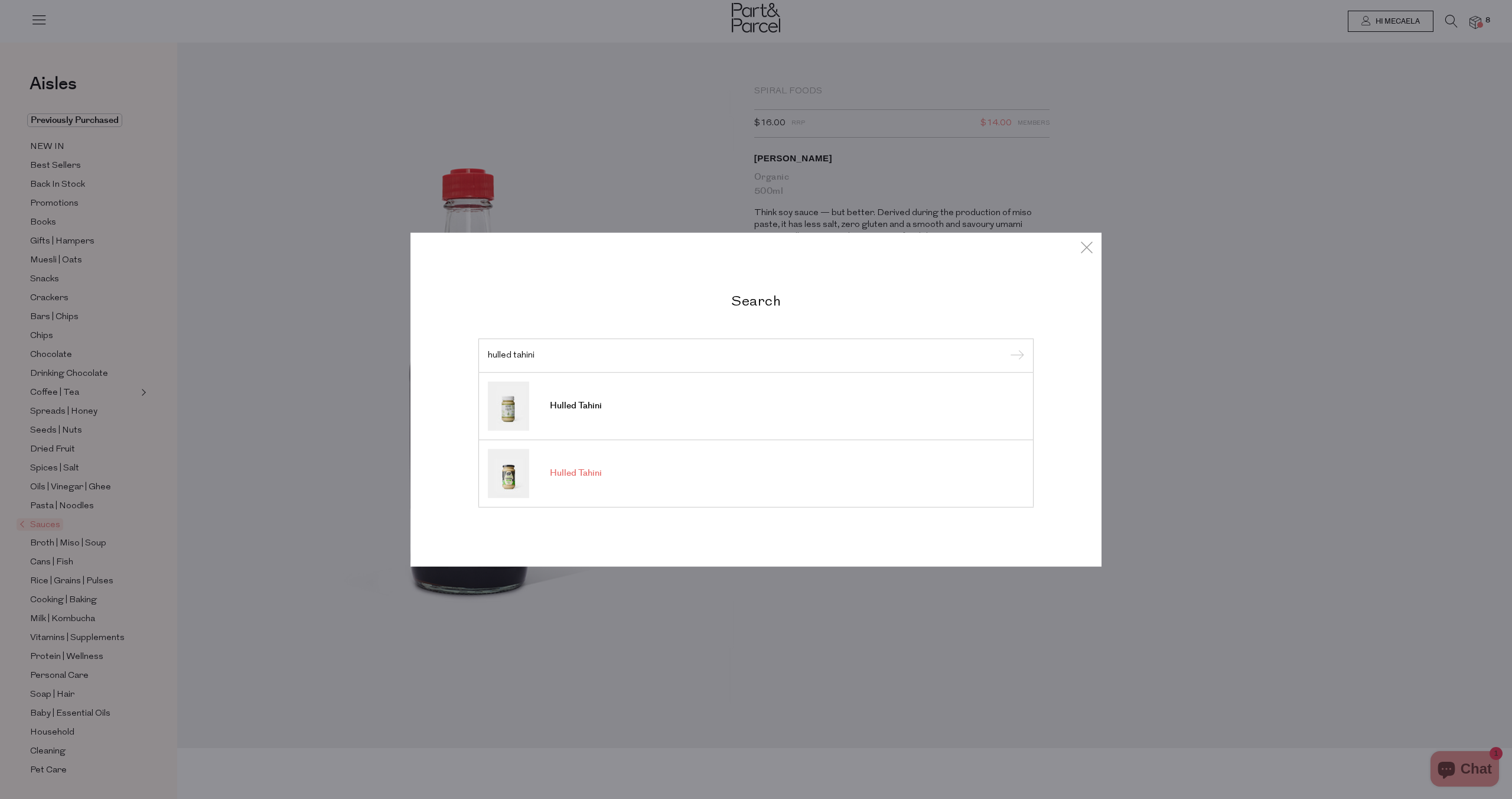
type input "hulled tahini"
click at [586, 474] on span "Hulled Tahini" at bounding box center [576, 473] width 52 height 12
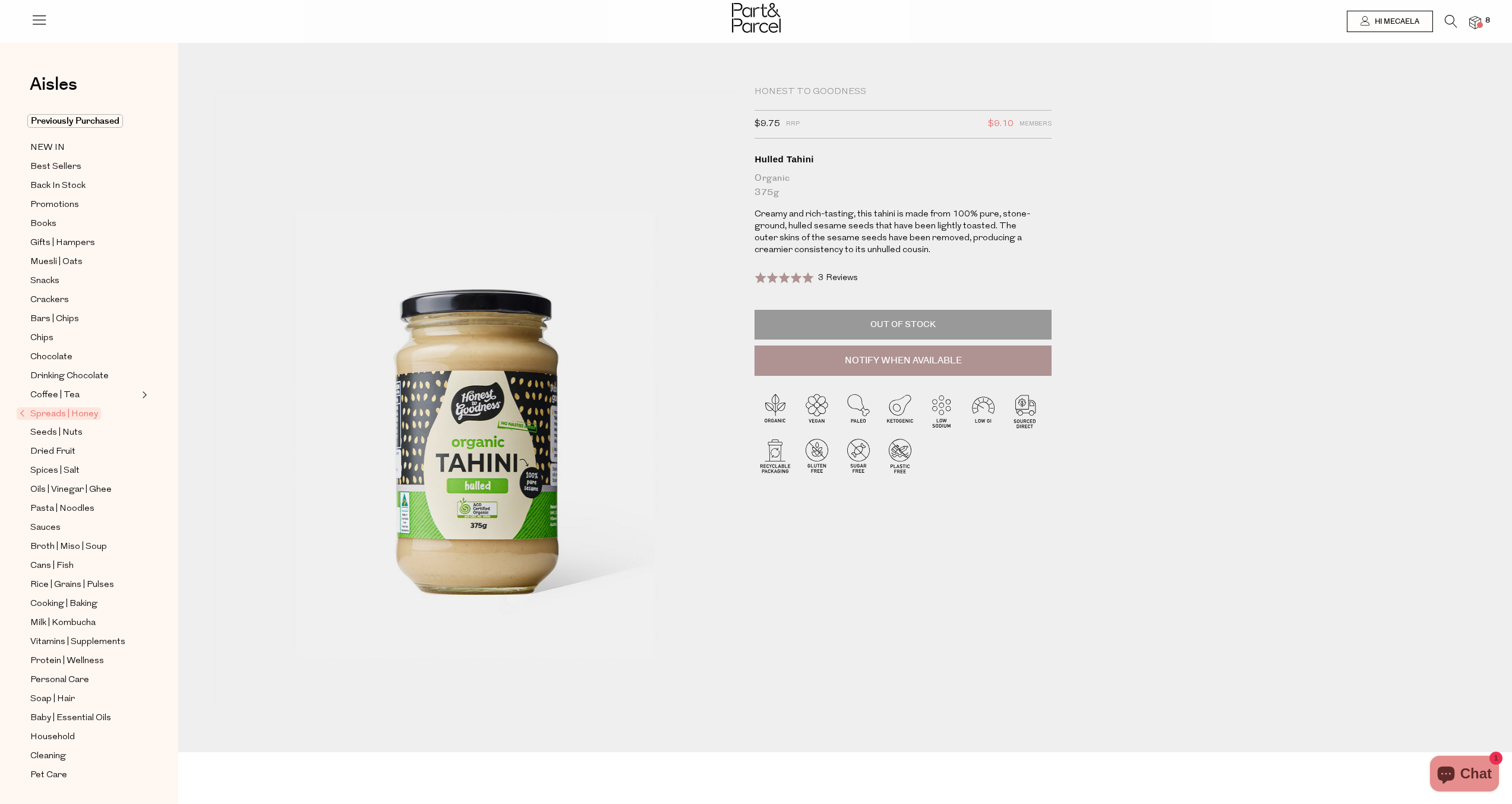
click at [1441, 17] on li at bounding box center [1445, 24] width 24 height 18
click at [1448, 20] on icon at bounding box center [1451, 22] width 12 height 13
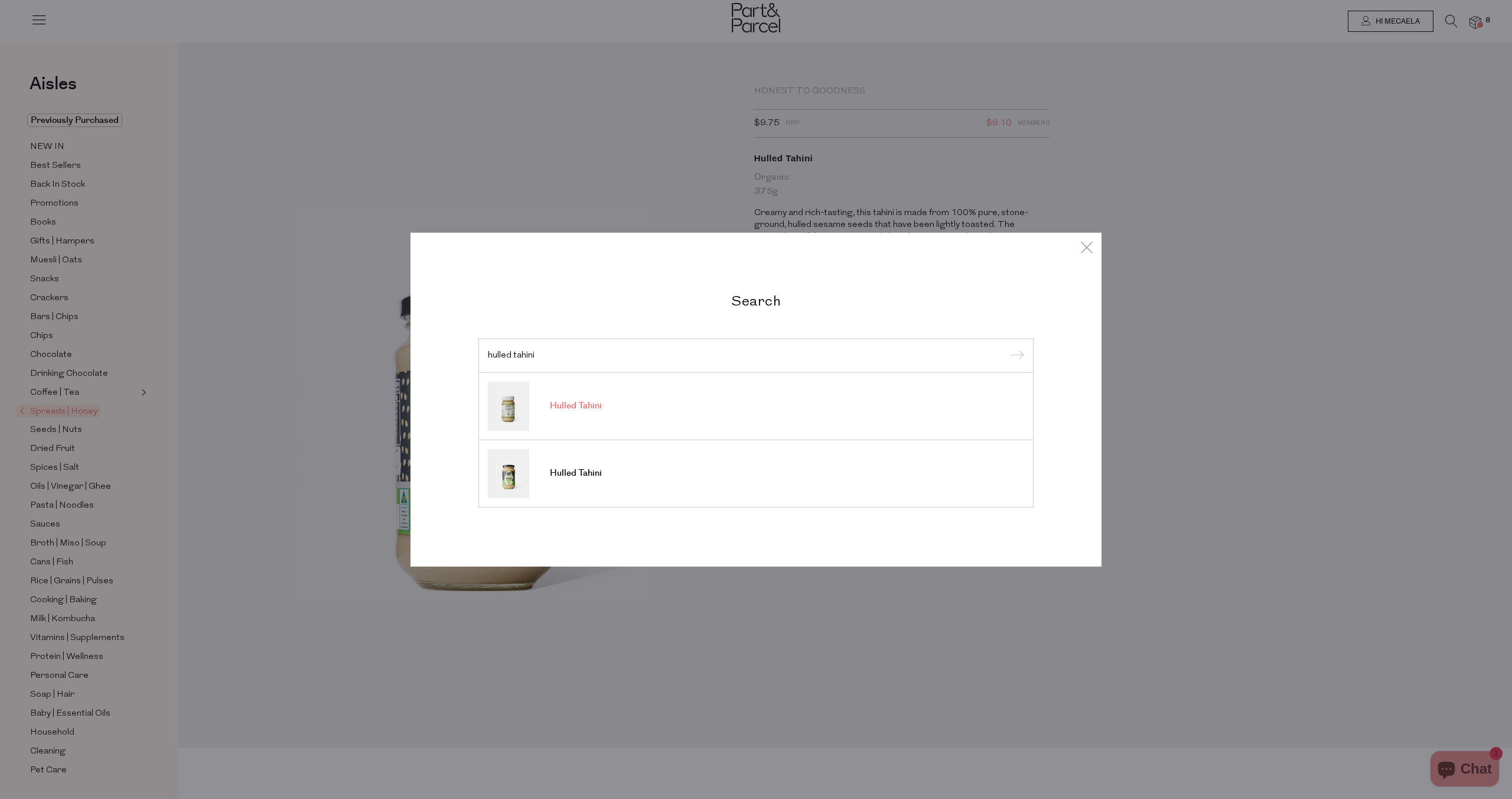
type input "hulled tahini"
click at [674, 399] on link "Hulled Tahini" at bounding box center [756, 405] width 536 height 49
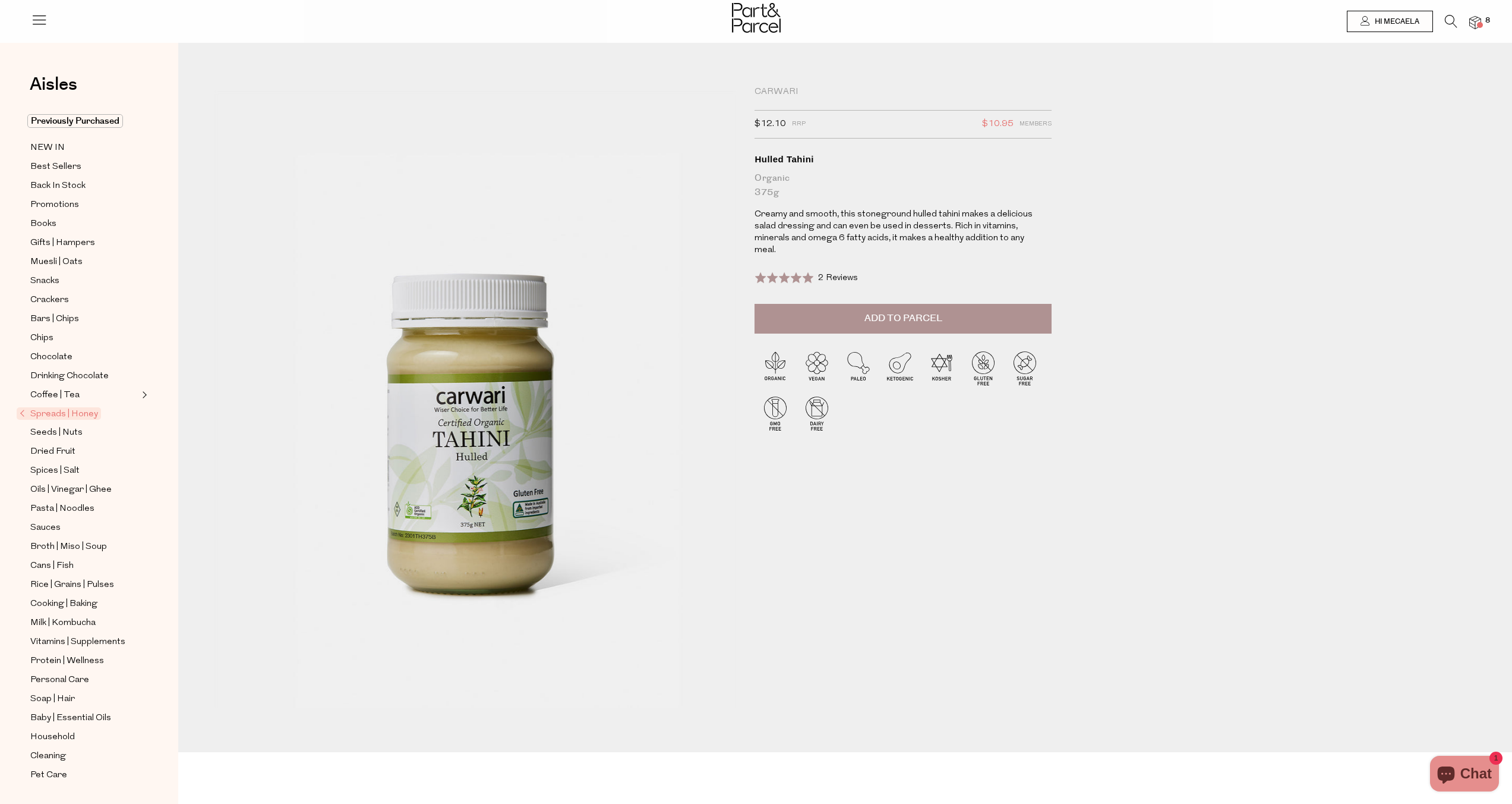
click at [866, 315] on span "Add to Parcel" at bounding box center [903, 318] width 78 height 14
drag, startPoint x: 1449, startPoint y: 19, endPoint x: 1426, endPoint y: 41, distance: 31.8
click at [1449, 19] on icon at bounding box center [1451, 22] width 12 height 13
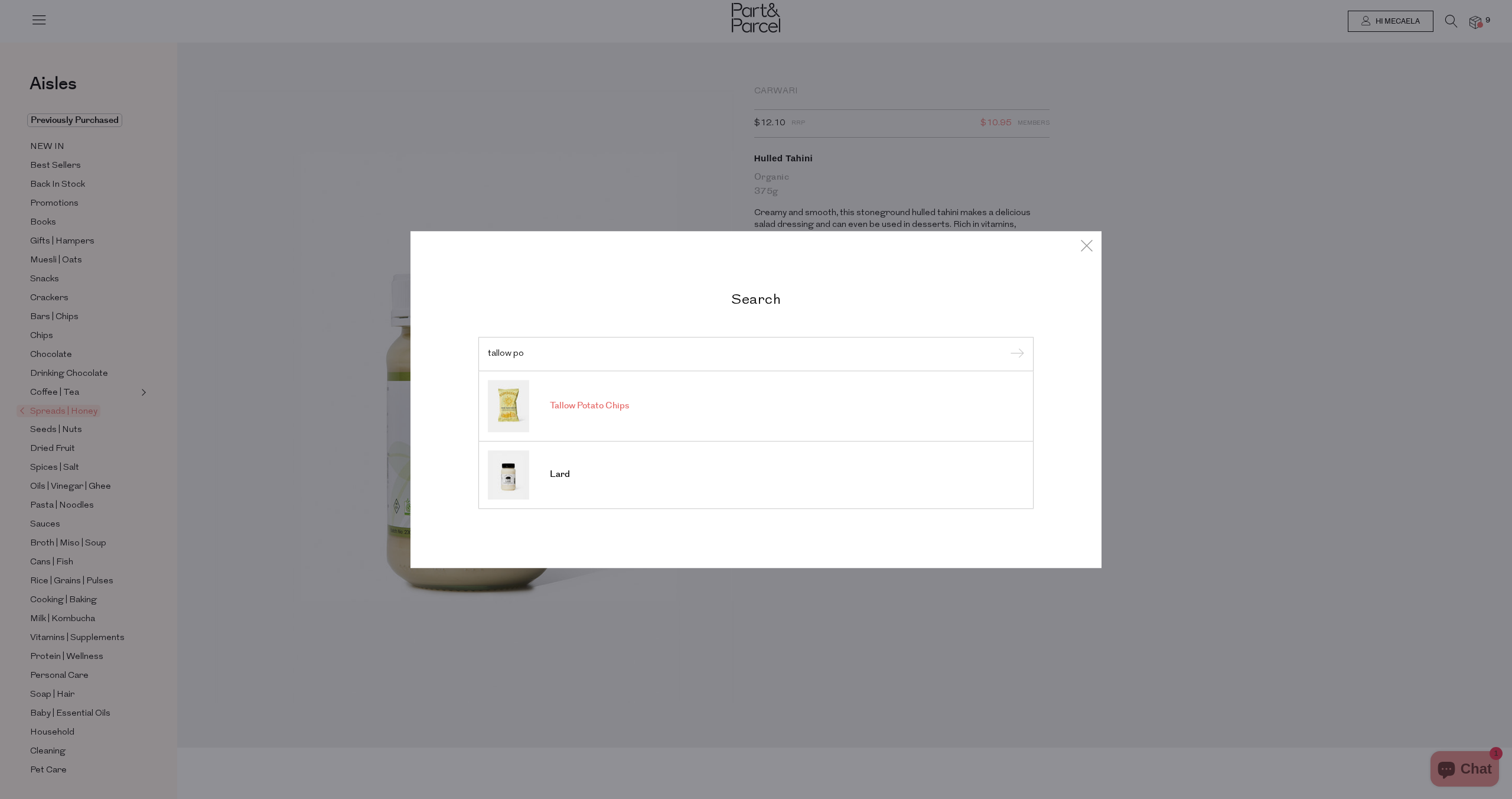
type input "tallow po"
click at [591, 402] on span "Tallow Potato Chips" at bounding box center [589, 406] width 79 height 12
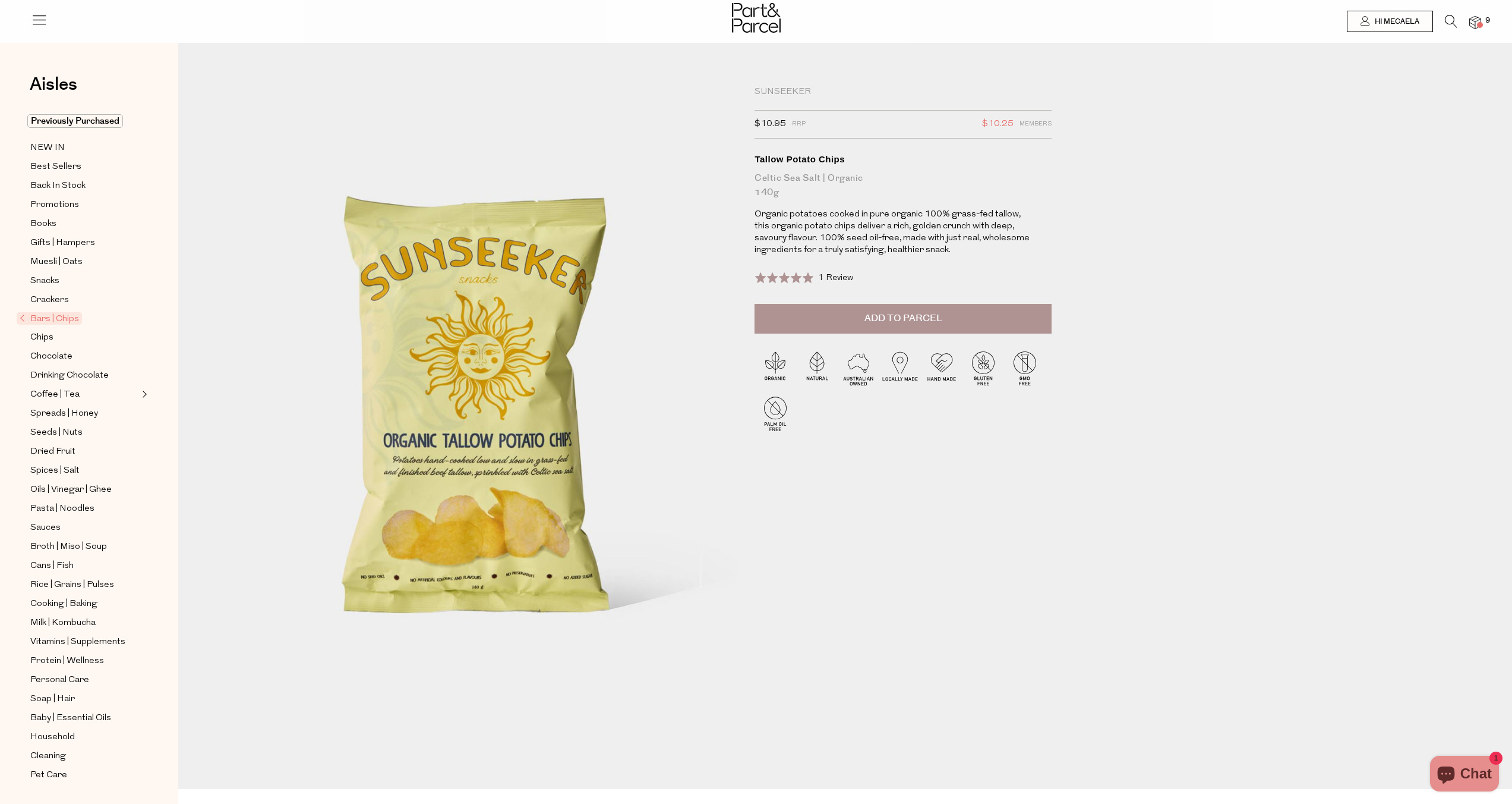
click at [874, 321] on span "Add to Parcel" at bounding box center [903, 318] width 78 height 14
click at [1449, 24] on icon at bounding box center [1451, 22] width 12 height 13
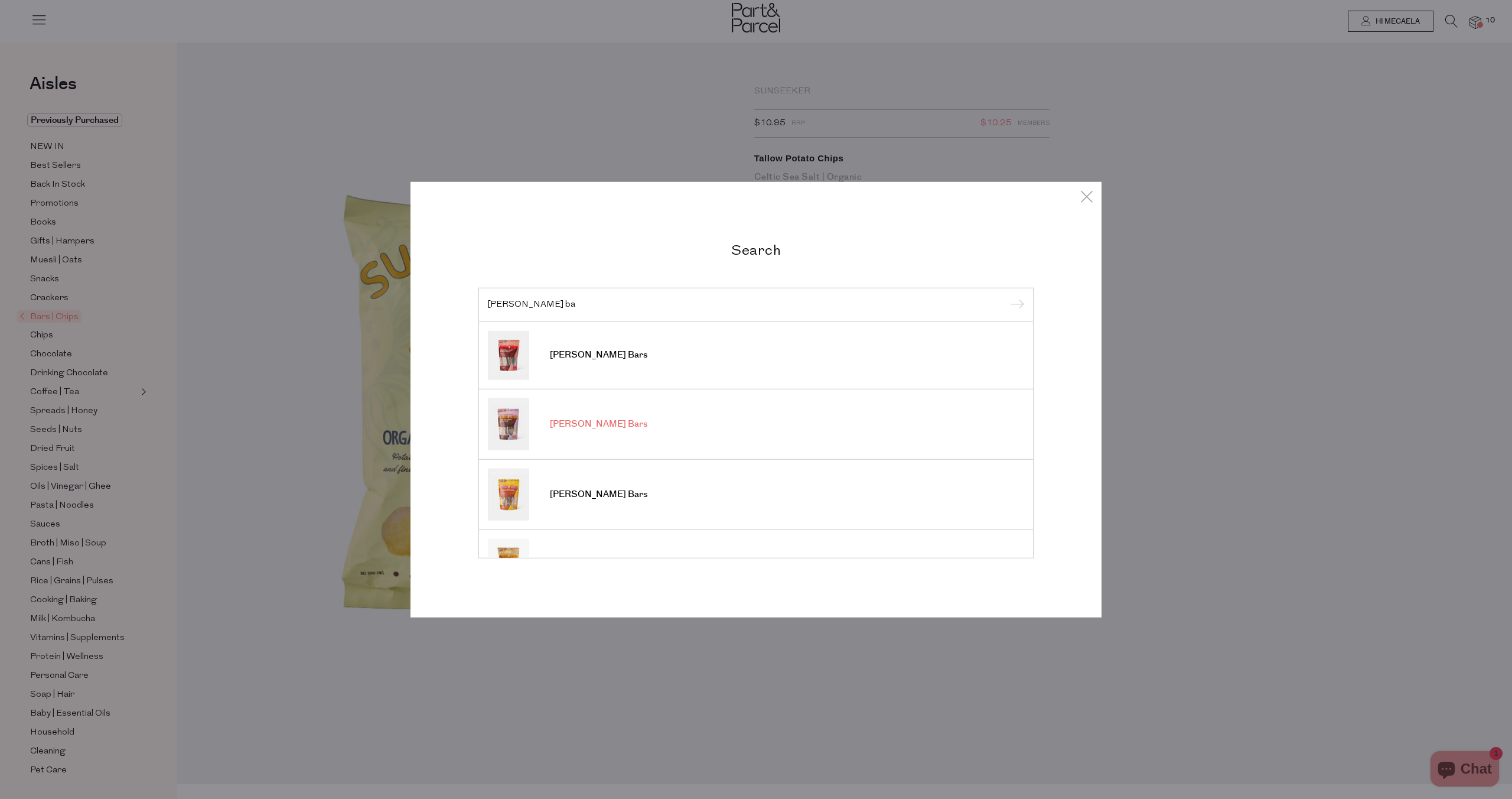
type input "darl ba"
click at [562, 421] on span "[PERSON_NAME] Bars" at bounding box center [599, 424] width 98 height 12
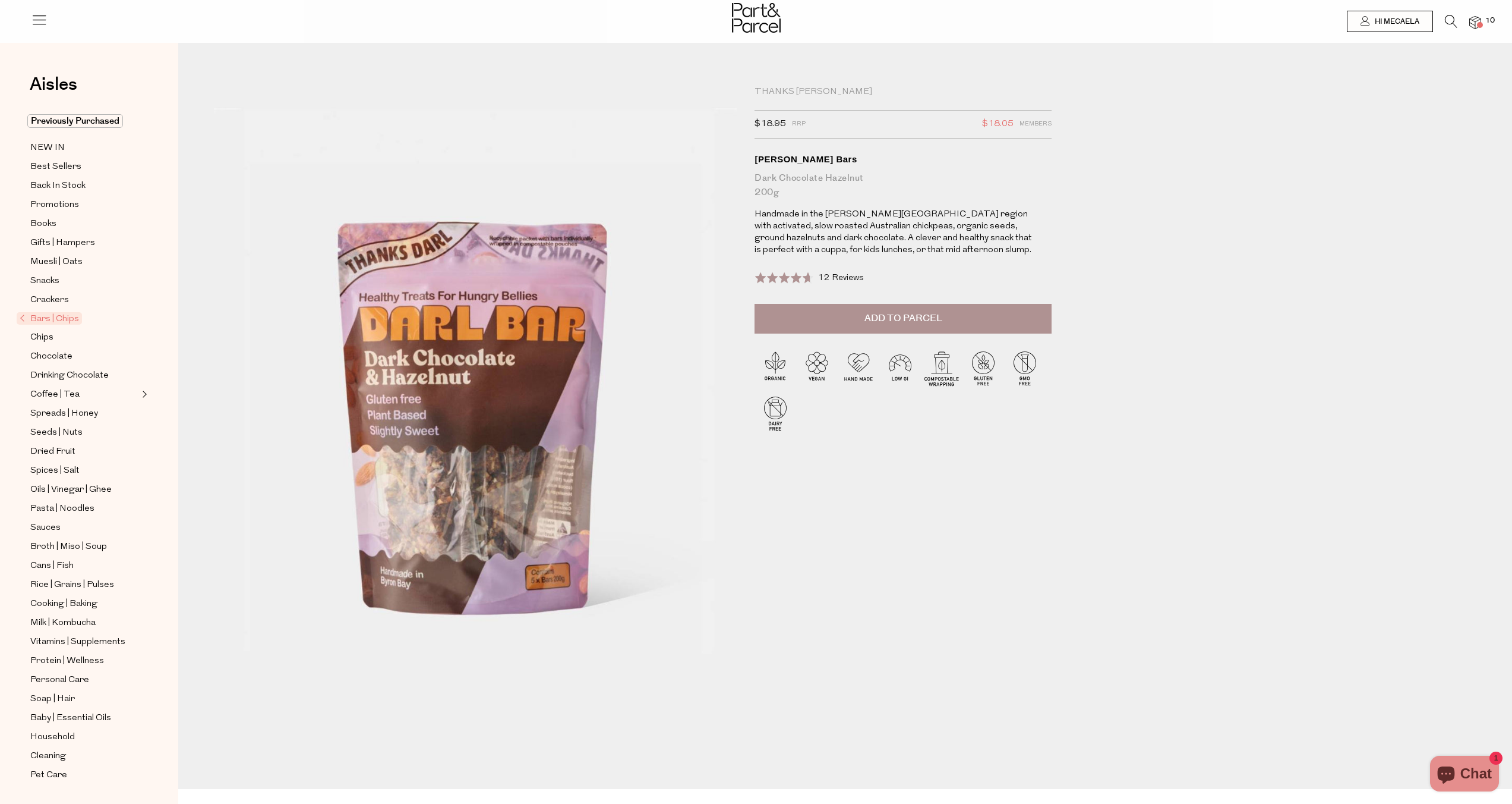
click at [844, 319] on button "Add to Parcel" at bounding box center [902, 318] width 297 height 30
